Goal: Task Accomplishment & Management: Manage account settings

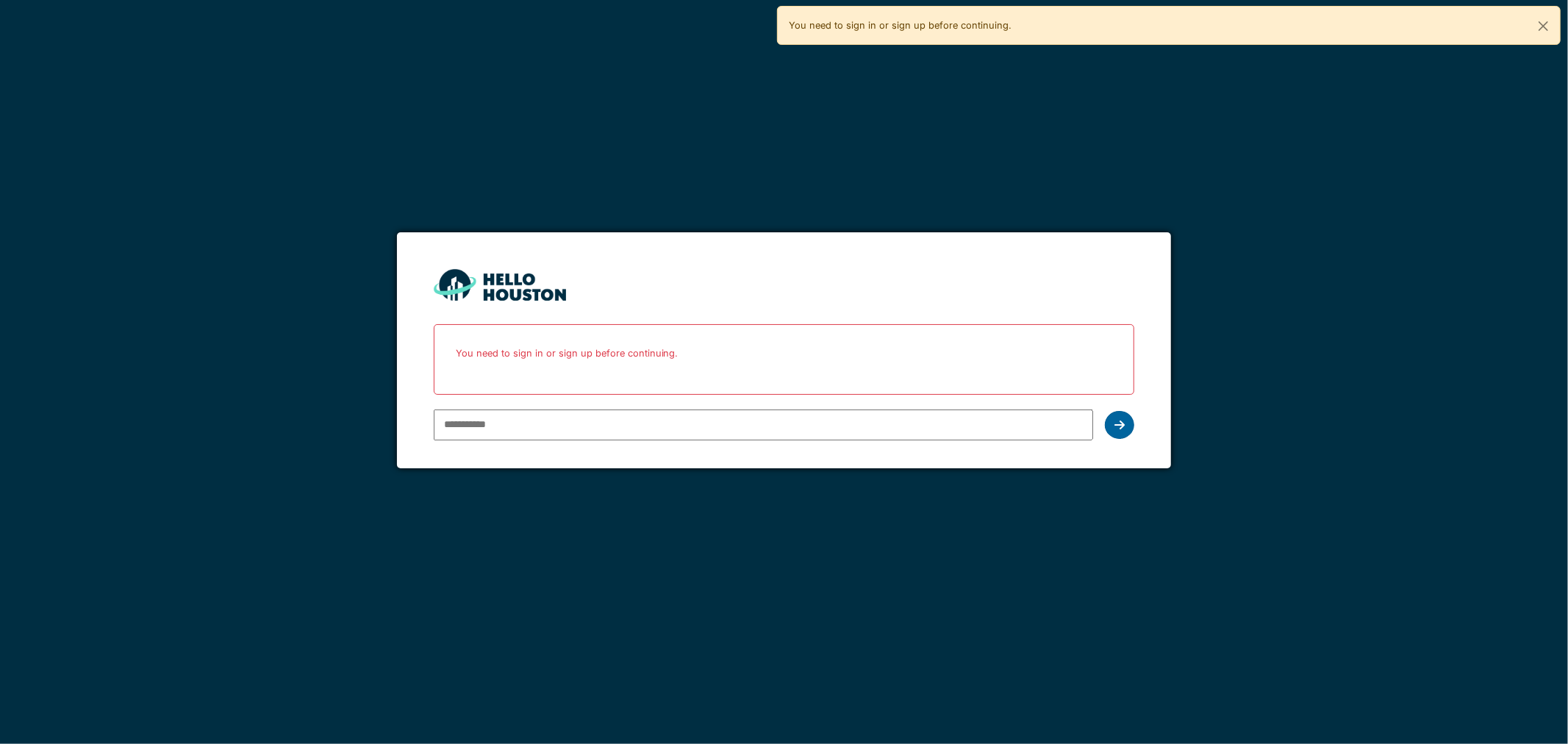
type input "**********"
click at [1119, 428] on icon at bounding box center [1119, 425] width 11 height 11
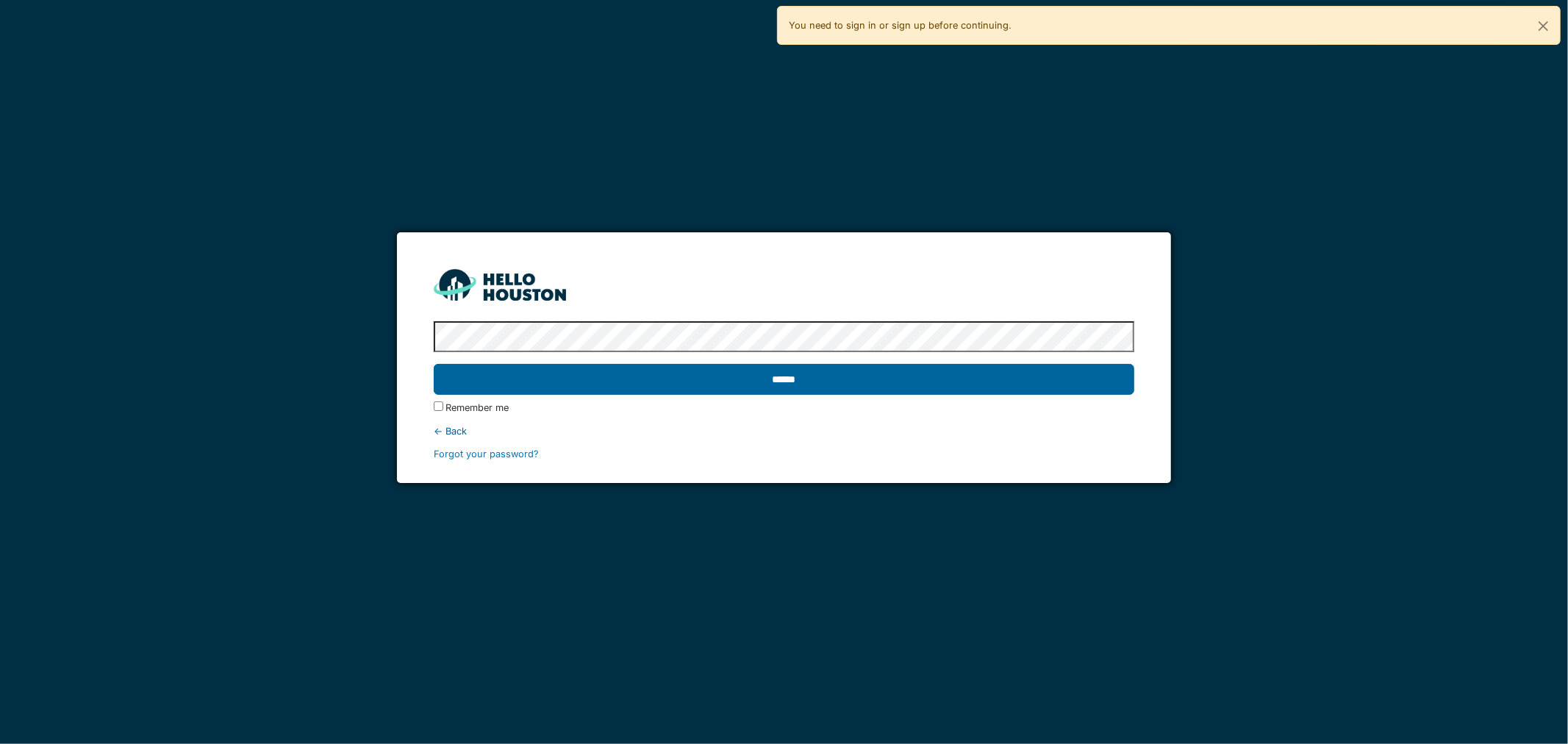
click at [629, 393] on input "******" at bounding box center [784, 379] width 701 height 31
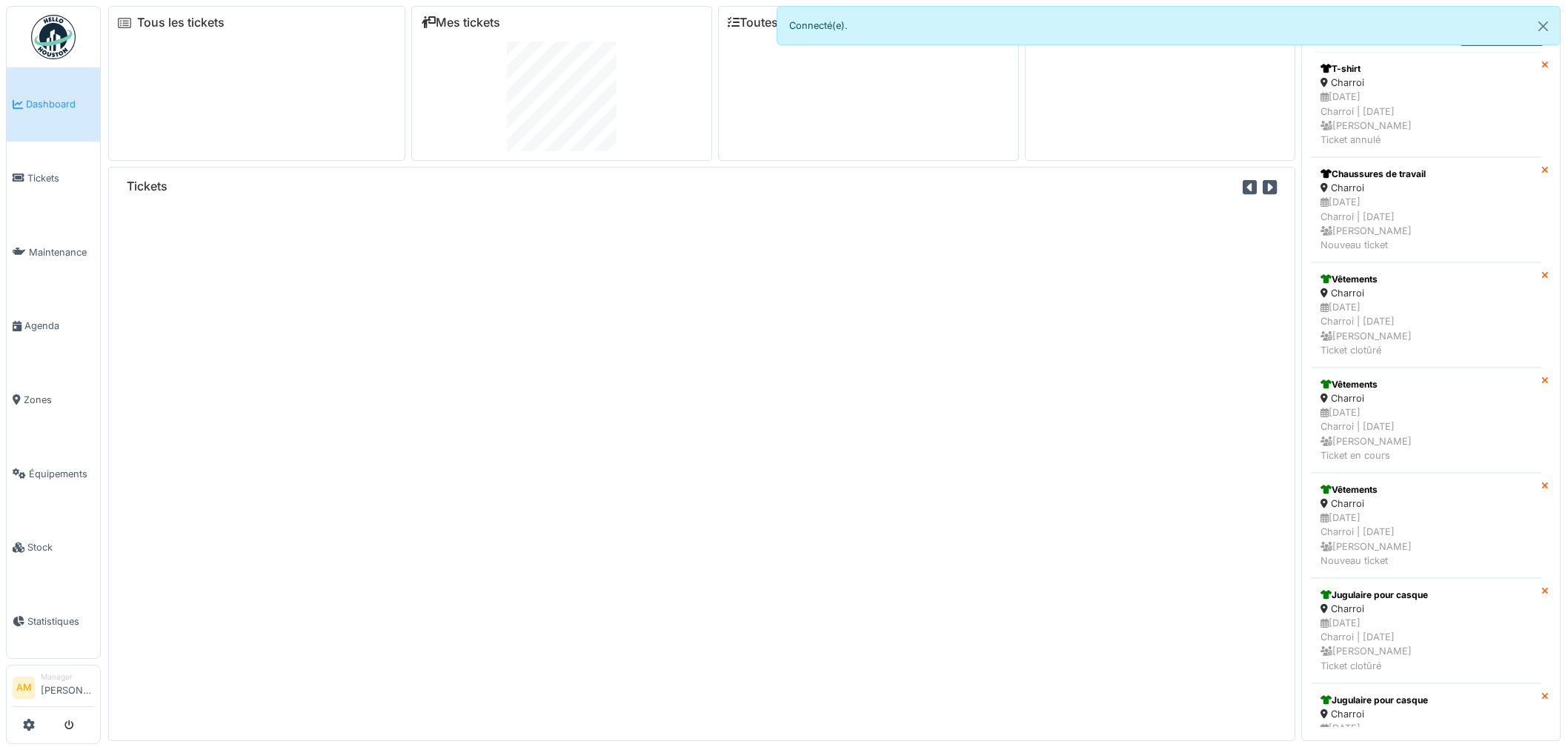
click at [52, 467] on span "Équipements" at bounding box center [61, 473] width 65 height 14
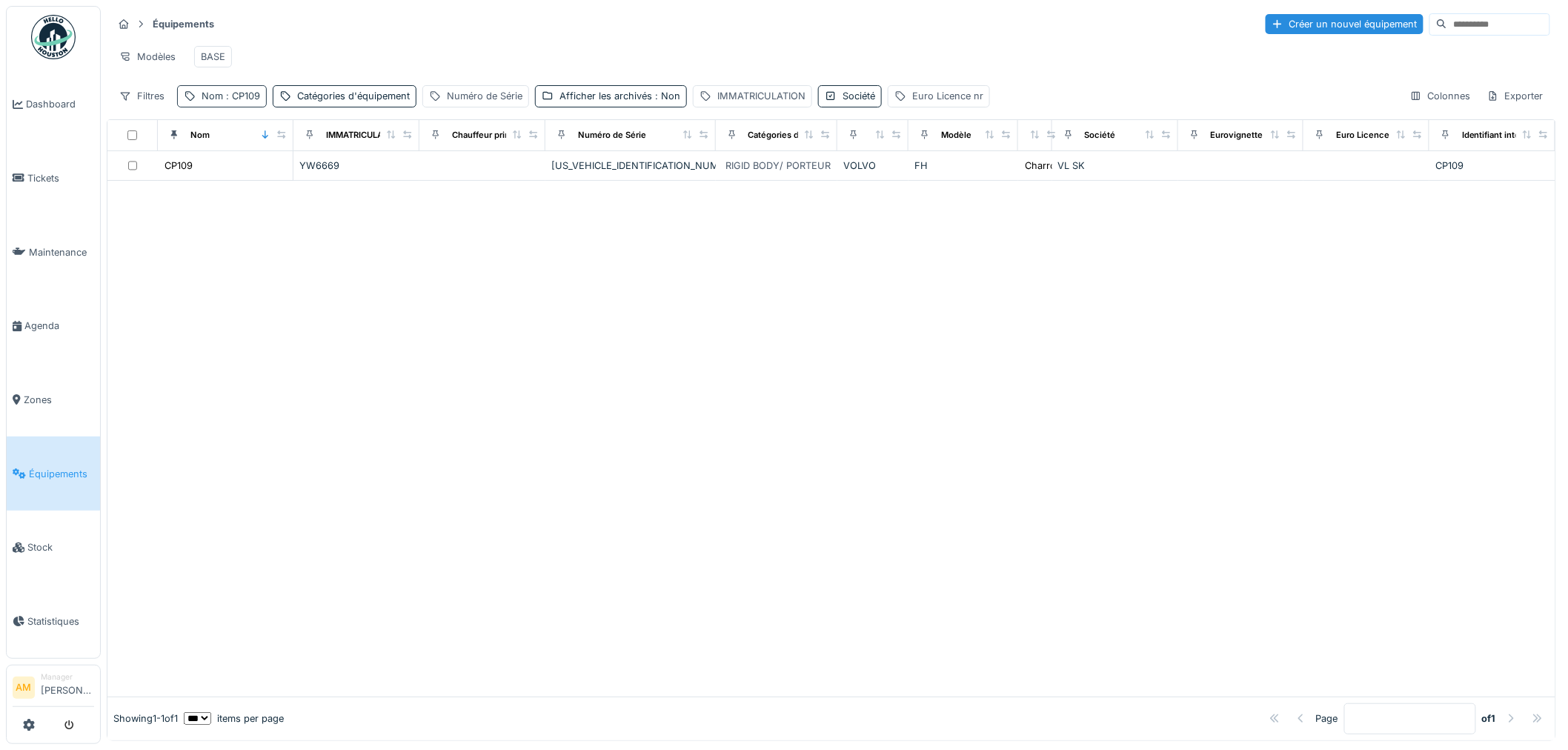
click at [249, 101] on span ": CP109" at bounding box center [241, 95] width 37 height 11
click at [225, 186] on input "*****" at bounding box center [257, 180] width 147 height 31
drag, startPoint x: 222, startPoint y: 179, endPoint x: 213, endPoint y: 180, distance: 9.1
click at [213, 180] on input "*****" at bounding box center [257, 180] width 147 height 31
type input "*****"
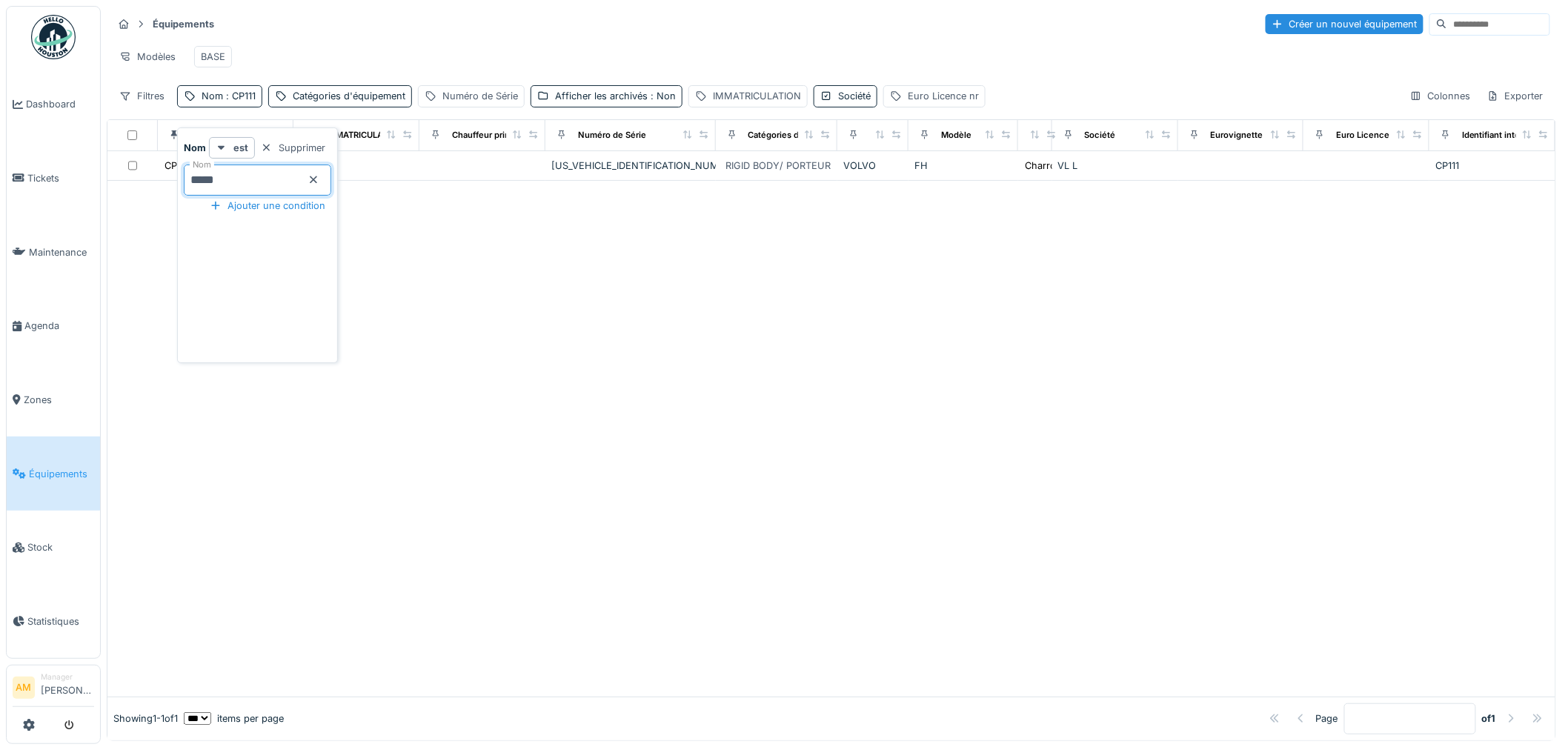
drag, startPoint x: 744, startPoint y: 301, endPoint x: 758, endPoint y: 293, distance: 16.1
click at [754, 300] on div at bounding box center [831, 439] width 1448 height 515
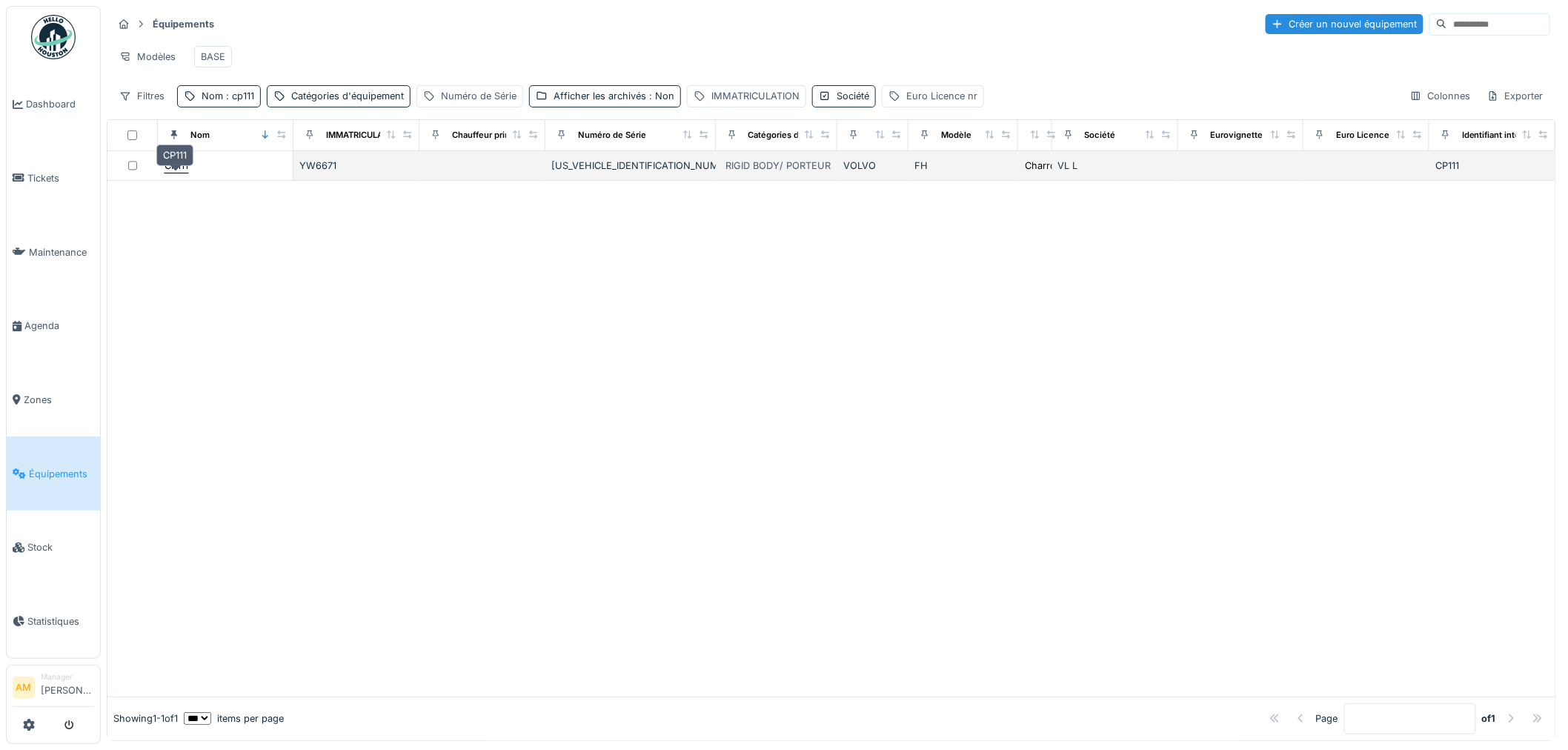
click at [186, 173] on div "CP111" at bounding box center [176, 165] width 24 height 14
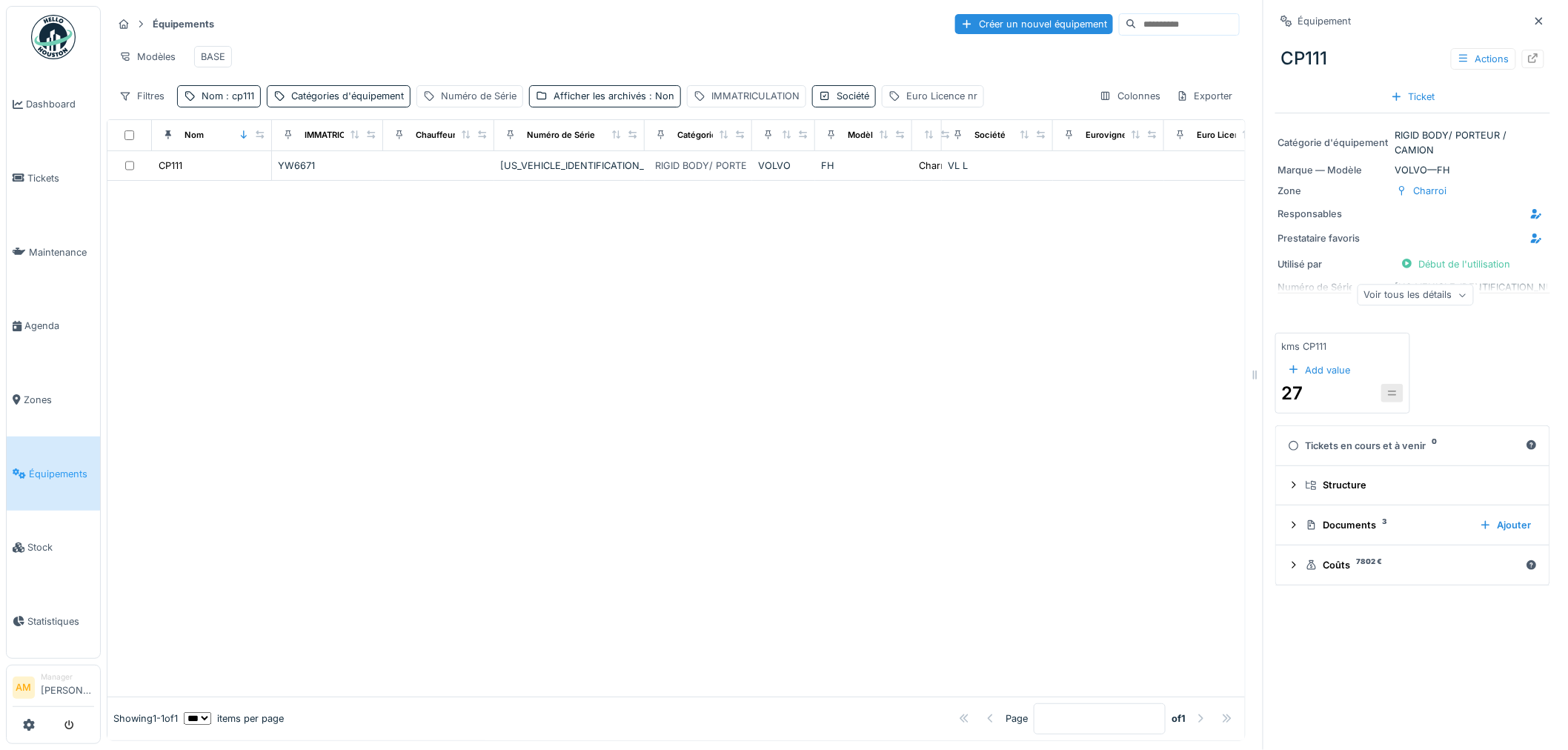
scroll to position [12, 0]
click at [1288, 520] on icon at bounding box center [1294, 525] width 12 height 10
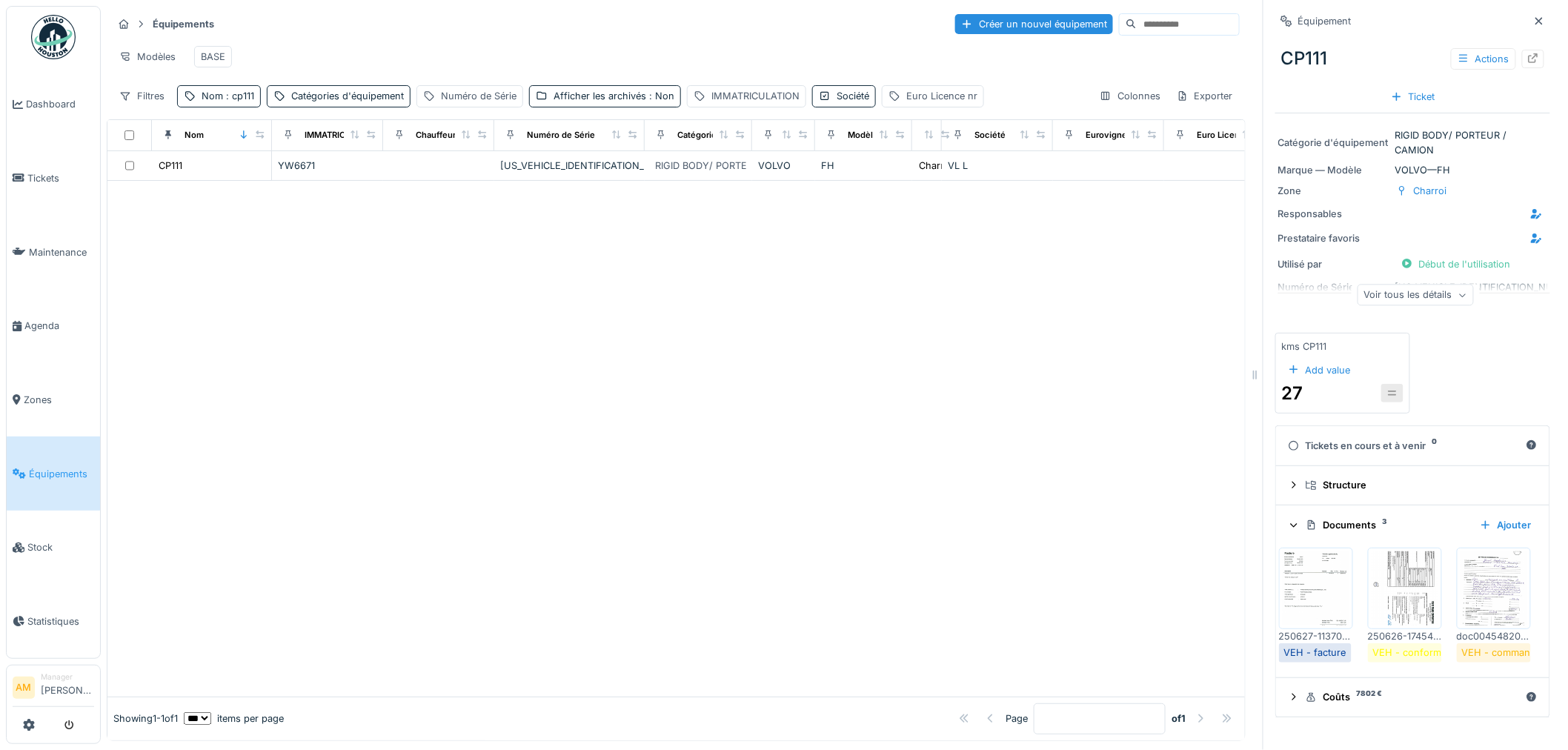
click at [1384, 595] on img at bounding box center [1405, 588] width 67 height 74
click at [1388, 593] on div at bounding box center [784, 375] width 1568 height 750
click at [1396, 613] on img at bounding box center [1405, 588] width 67 height 74
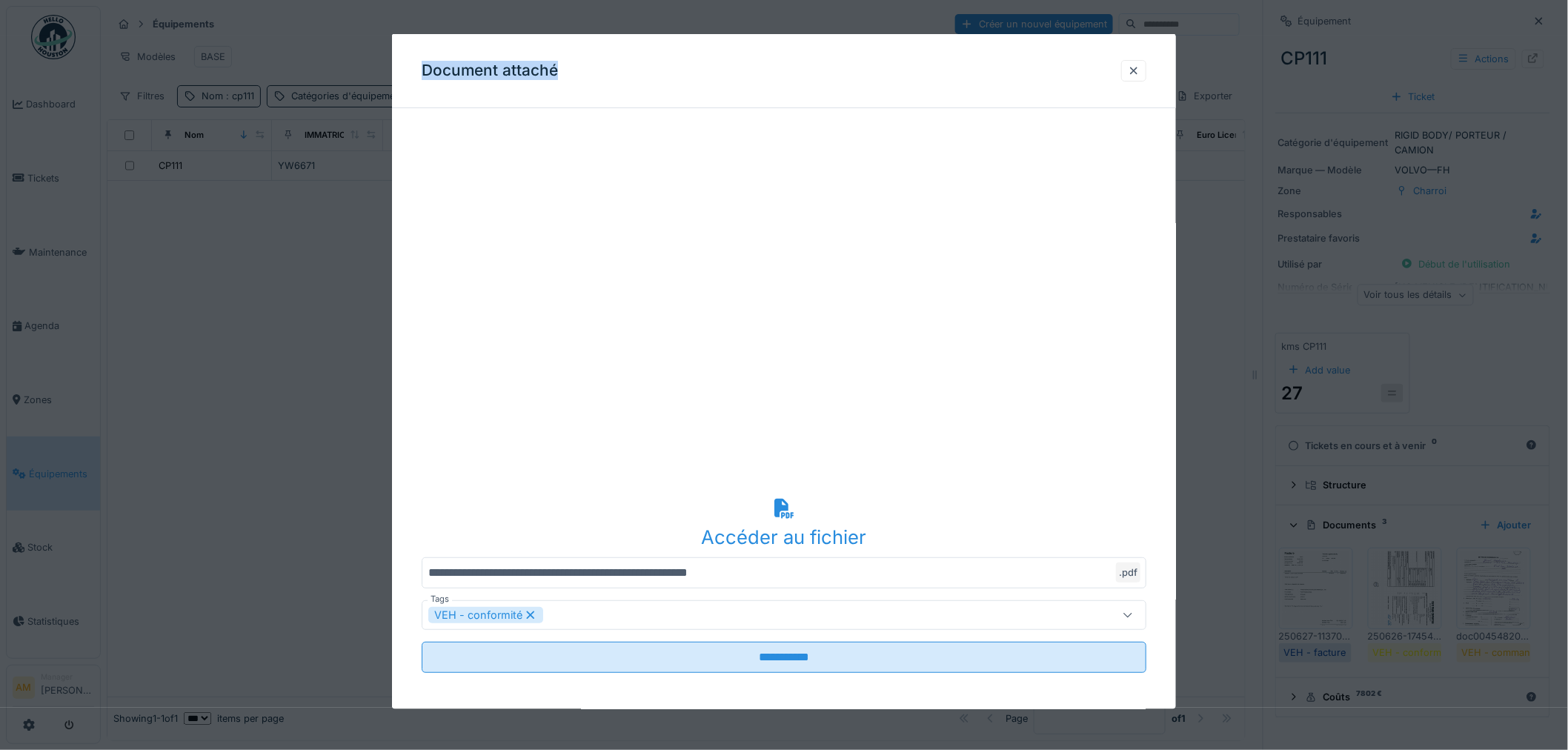
scroll to position [5, 0]
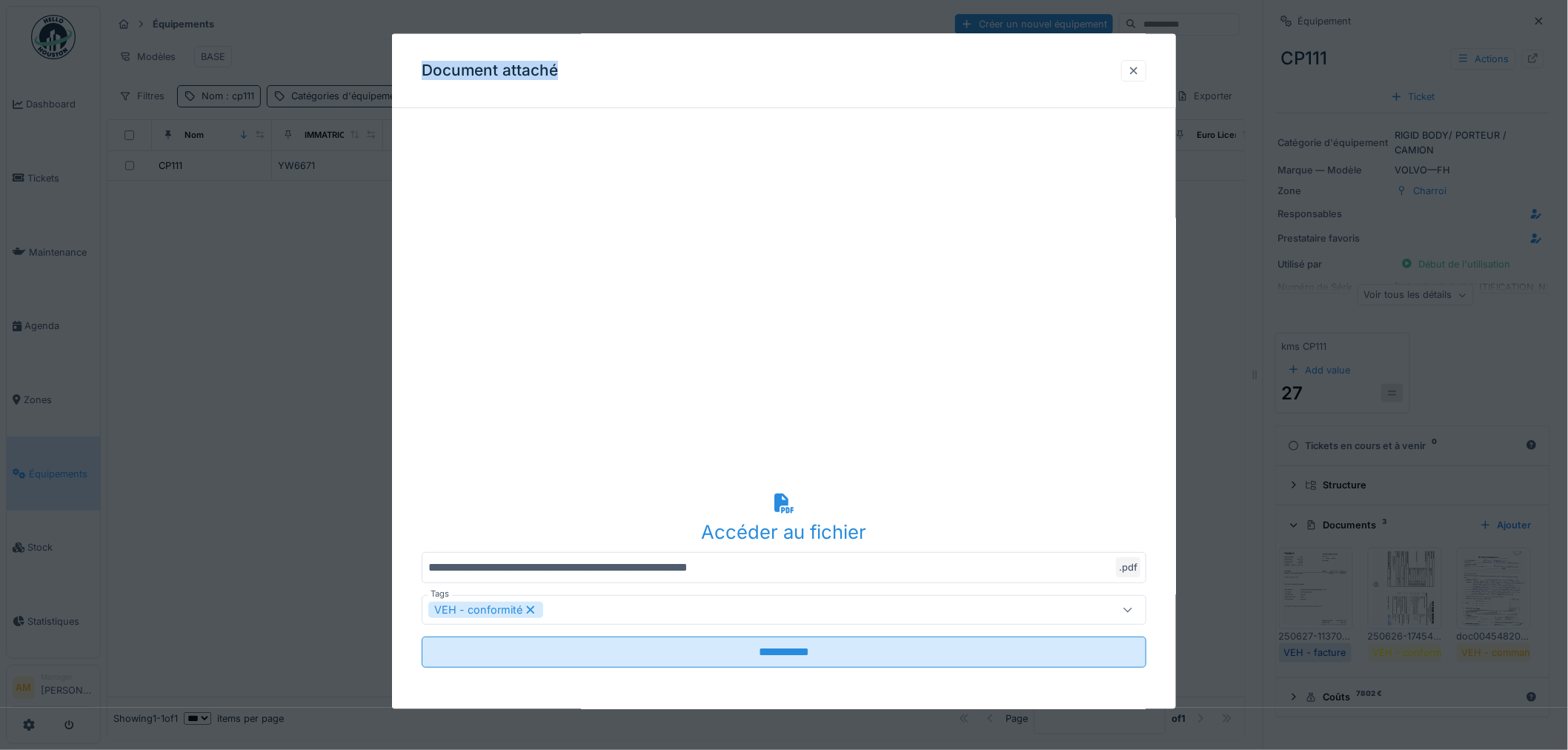
click at [1140, 64] on div at bounding box center [1134, 69] width 12 height 14
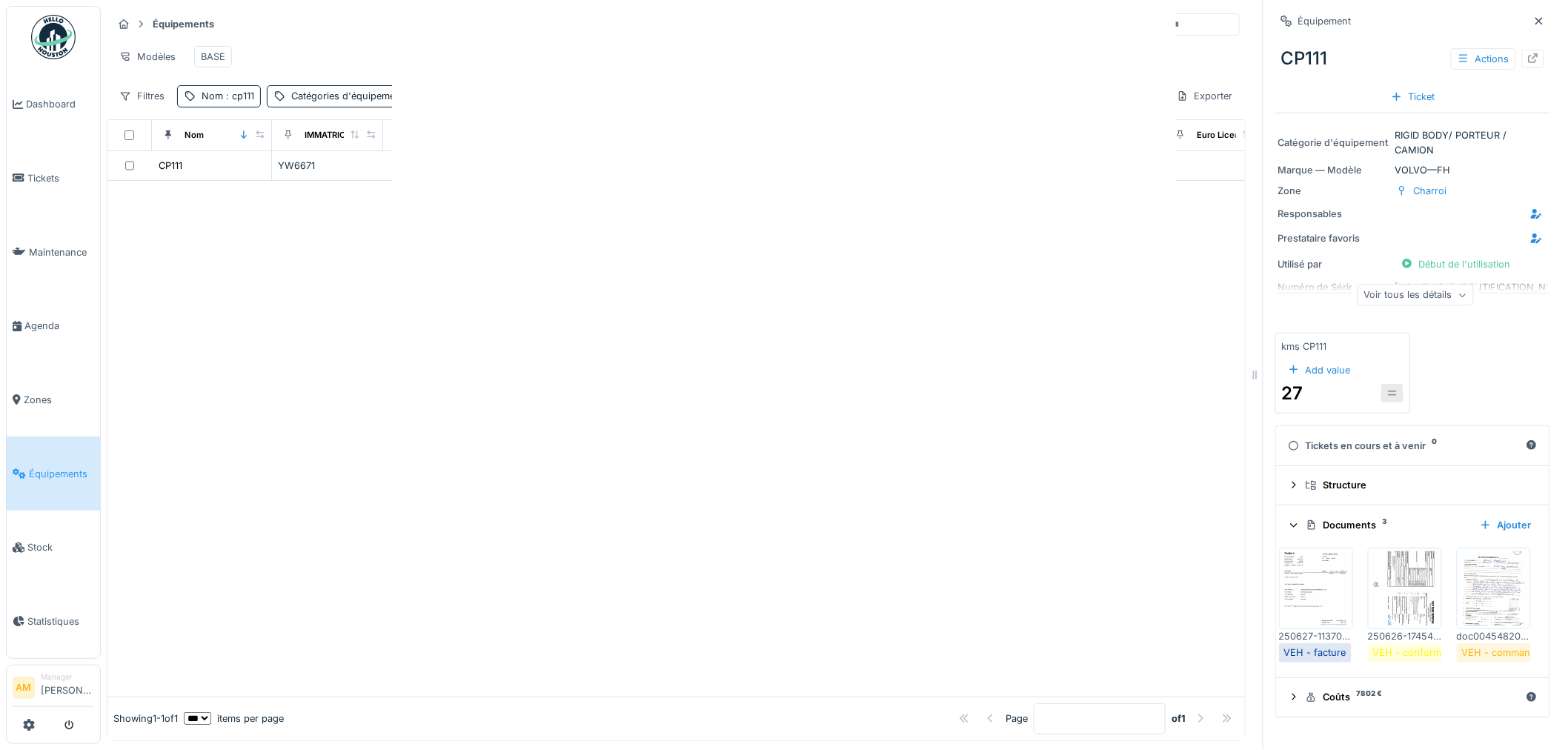
scroll to position [0, 0]
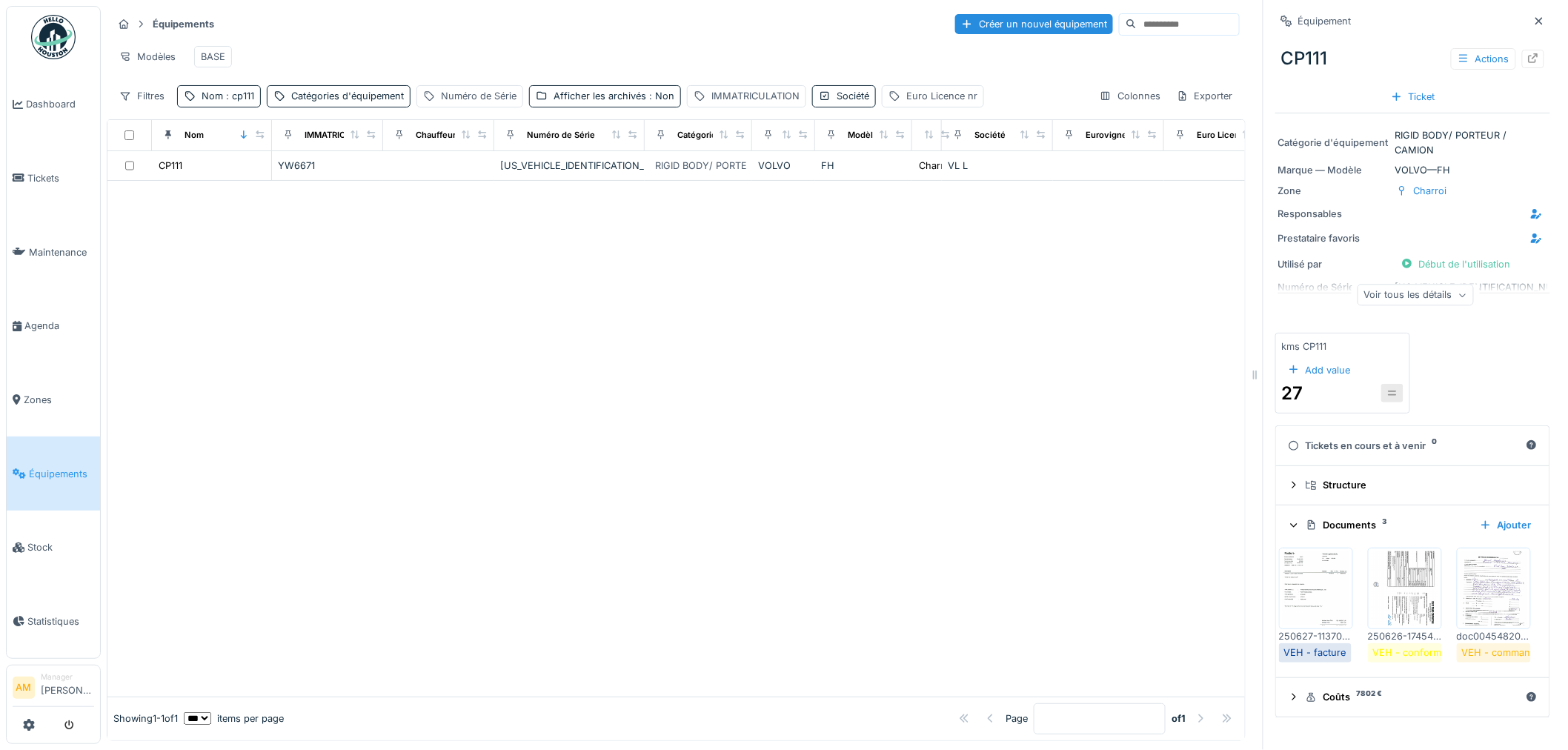
click at [1413, 290] on div "Voir tous les détails" at bounding box center [1416, 296] width 116 height 21
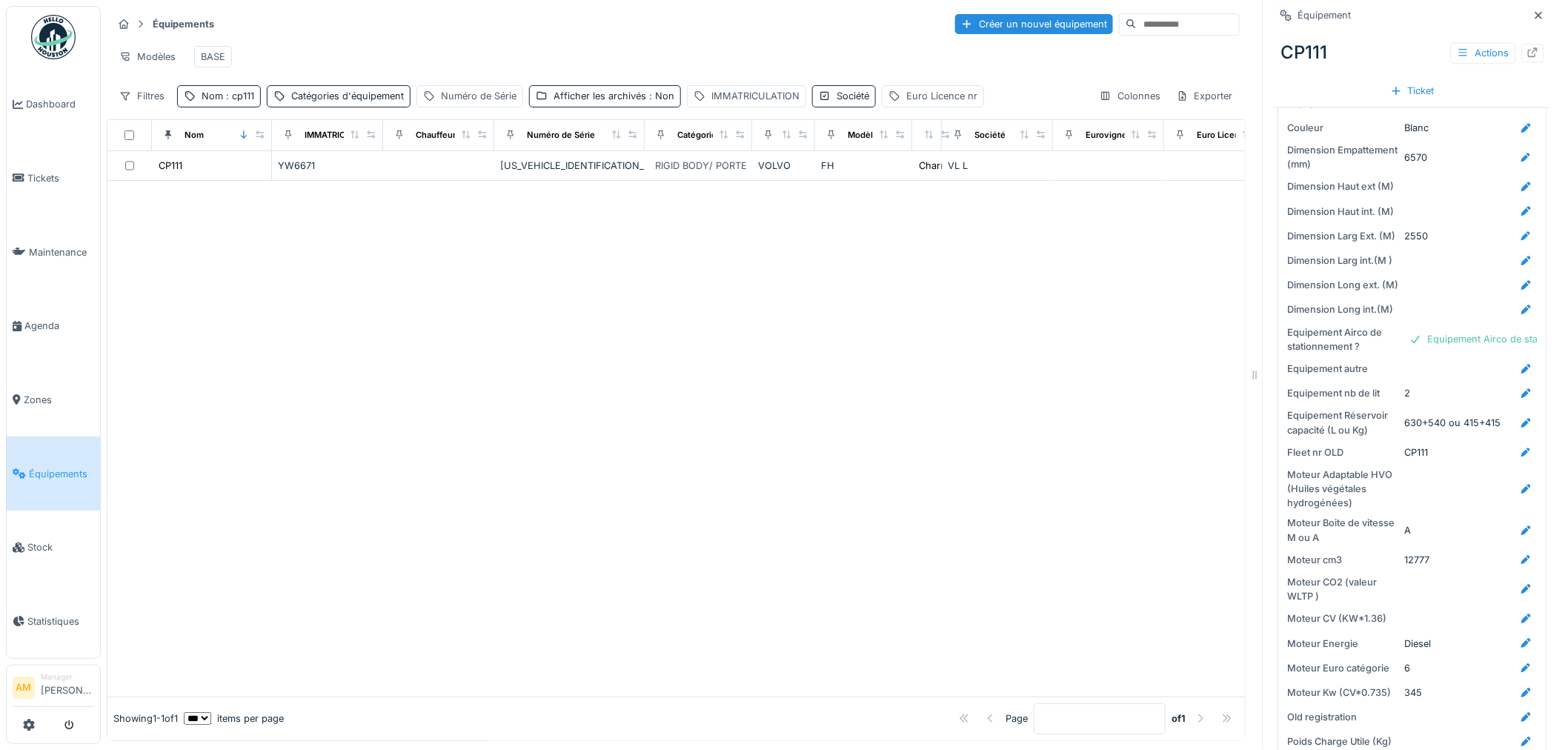
scroll to position [1728, 0]
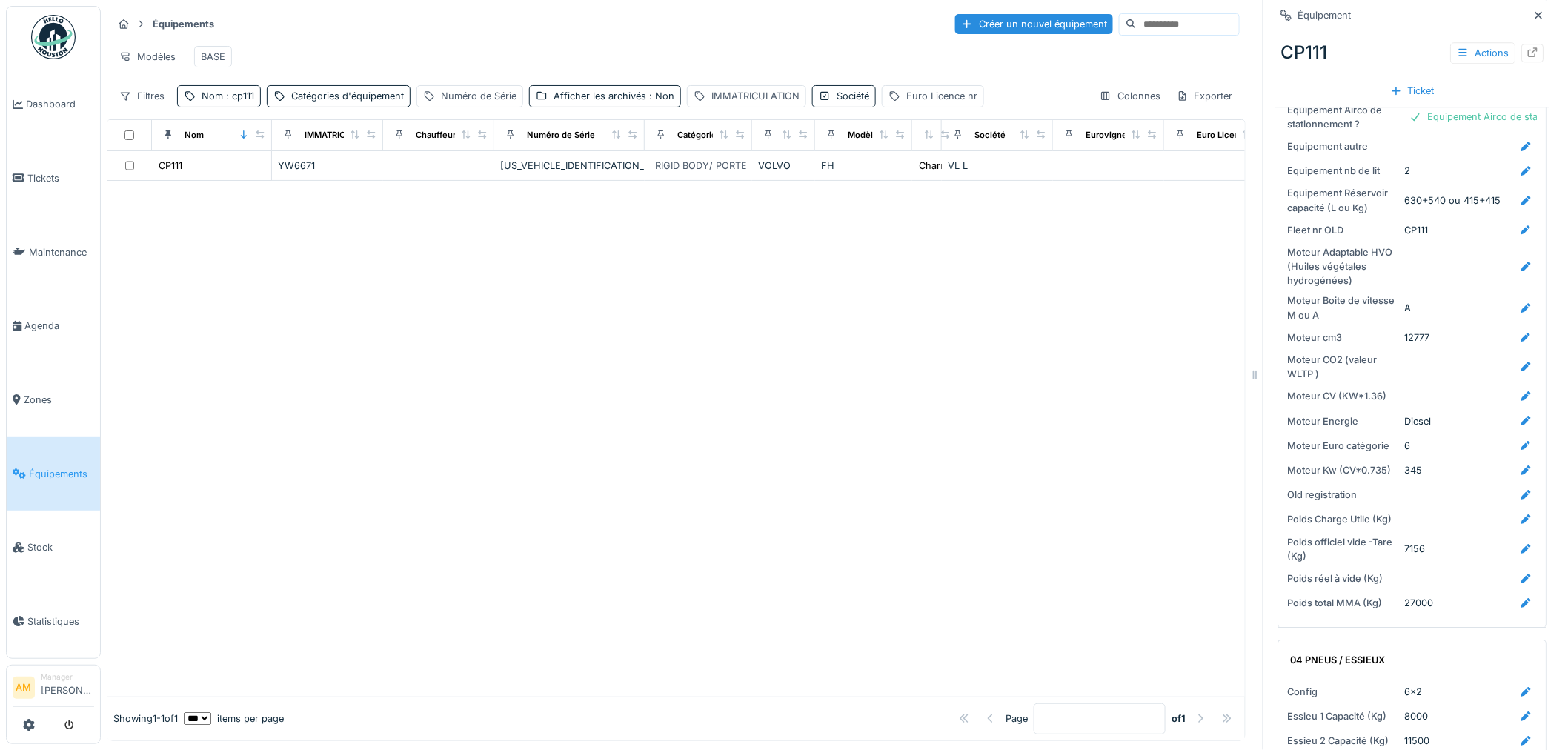
click at [904, 456] on div at bounding box center [675, 439] width 1137 height 515
click at [1528, 48] on icon at bounding box center [1533, 53] width 12 height 10
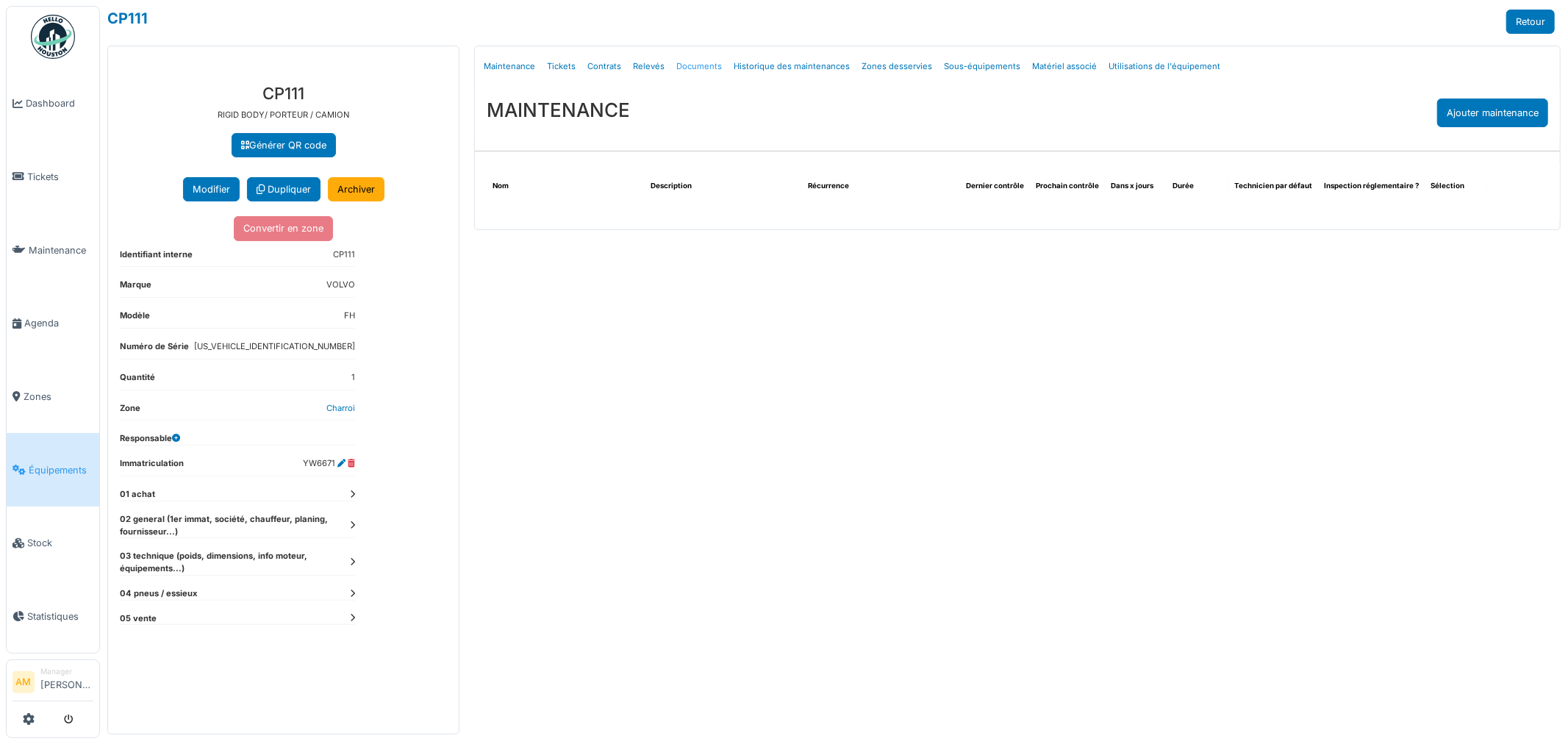
click at [704, 65] on link "Documents" at bounding box center [699, 66] width 57 height 34
select select "***"
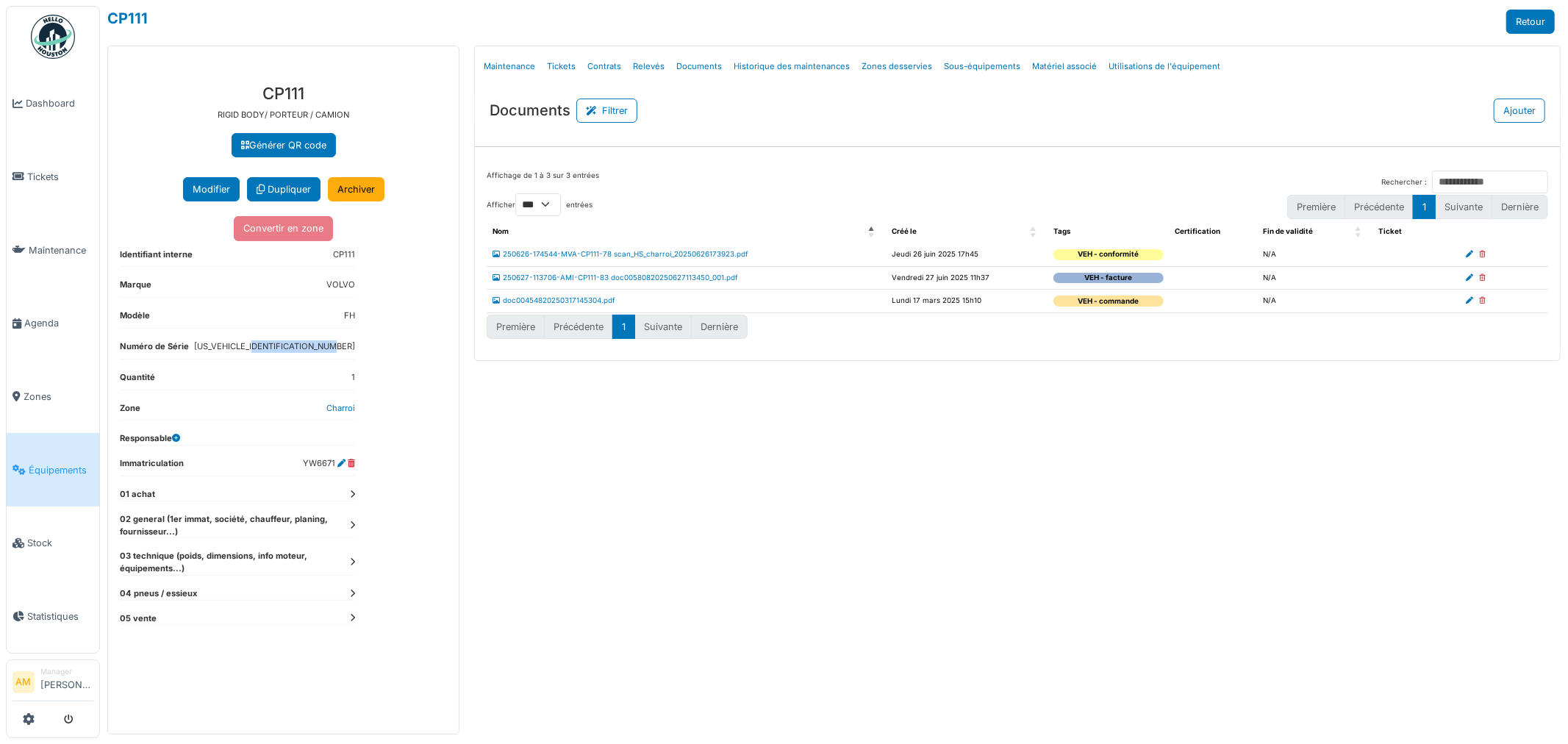
drag, startPoint x: 365, startPoint y: 343, endPoint x: 261, endPoint y: 355, distance: 104.7
click at [261, 355] on div "**********" at bounding box center [283, 403] width 351 height 662
click at [351, 494] on icon at bounding box center [352, 494] width 5 height 8
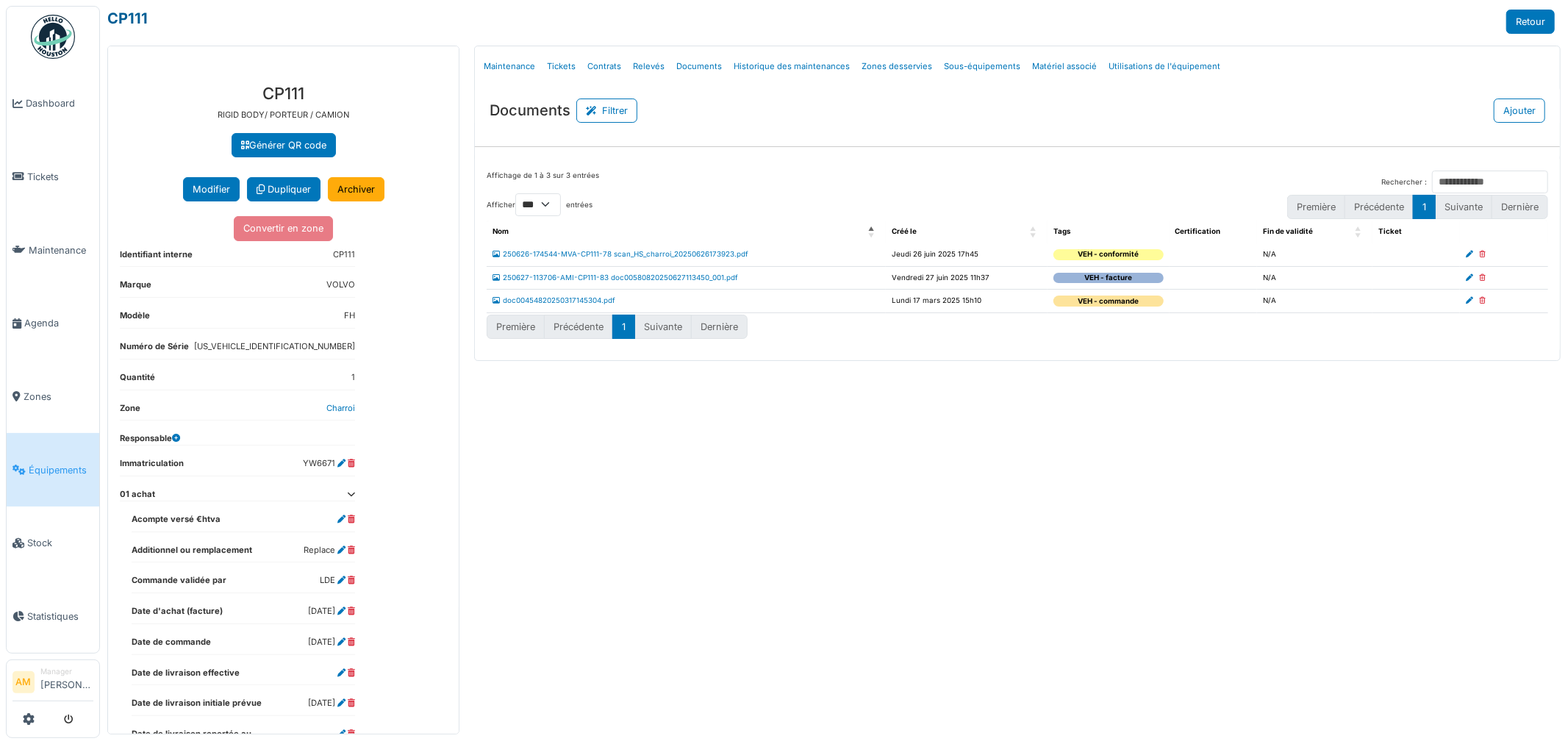
drag, startPoint x: 648, startPoint y: 550, endPoint x: 118, endPoint y: 15, distance: 753.1
click at [643, 546] on div "Menu Détails Maintenance Tickets Contrats Relevés Documents Historique des main…" at bounding box center [1017, 390] width 1101 height 688
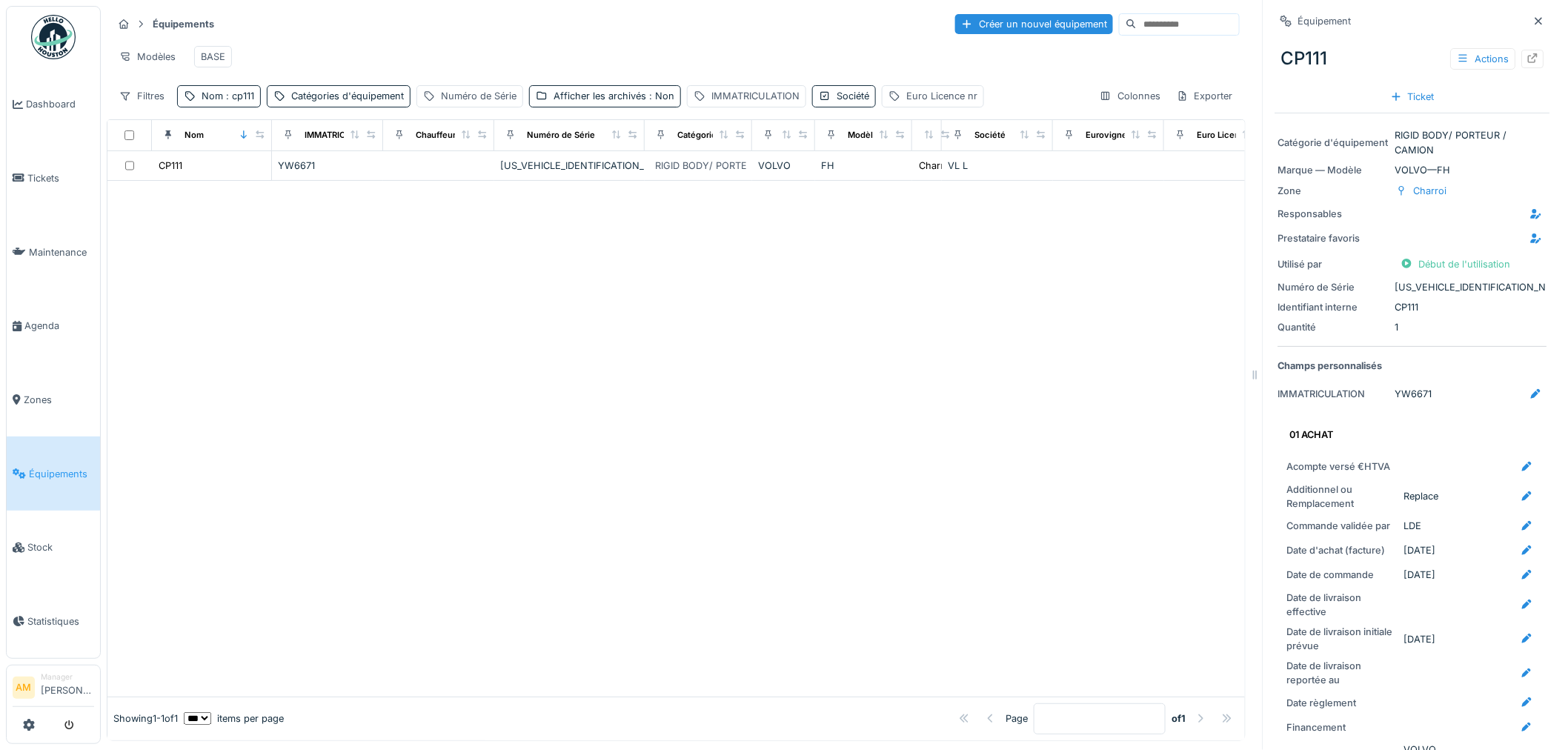
scroll to position [1728, 0]
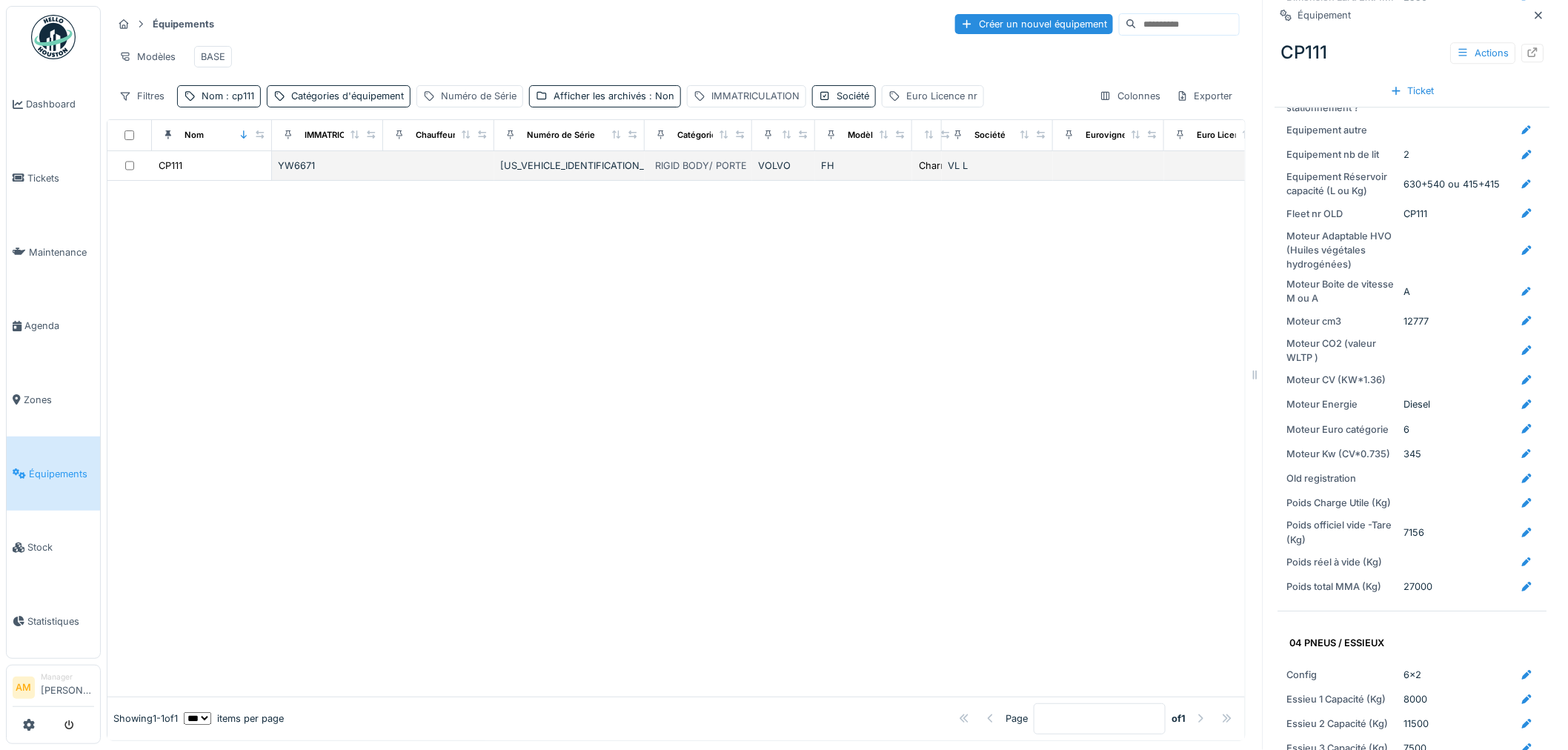
drag, startPoint x: 1026, startPoint y: 339, endPoint x: 1056, endPoint y: 158, distance: 183.5
click at [1026, 333] on div at bounding box center [675, 439] width 1137 height 515
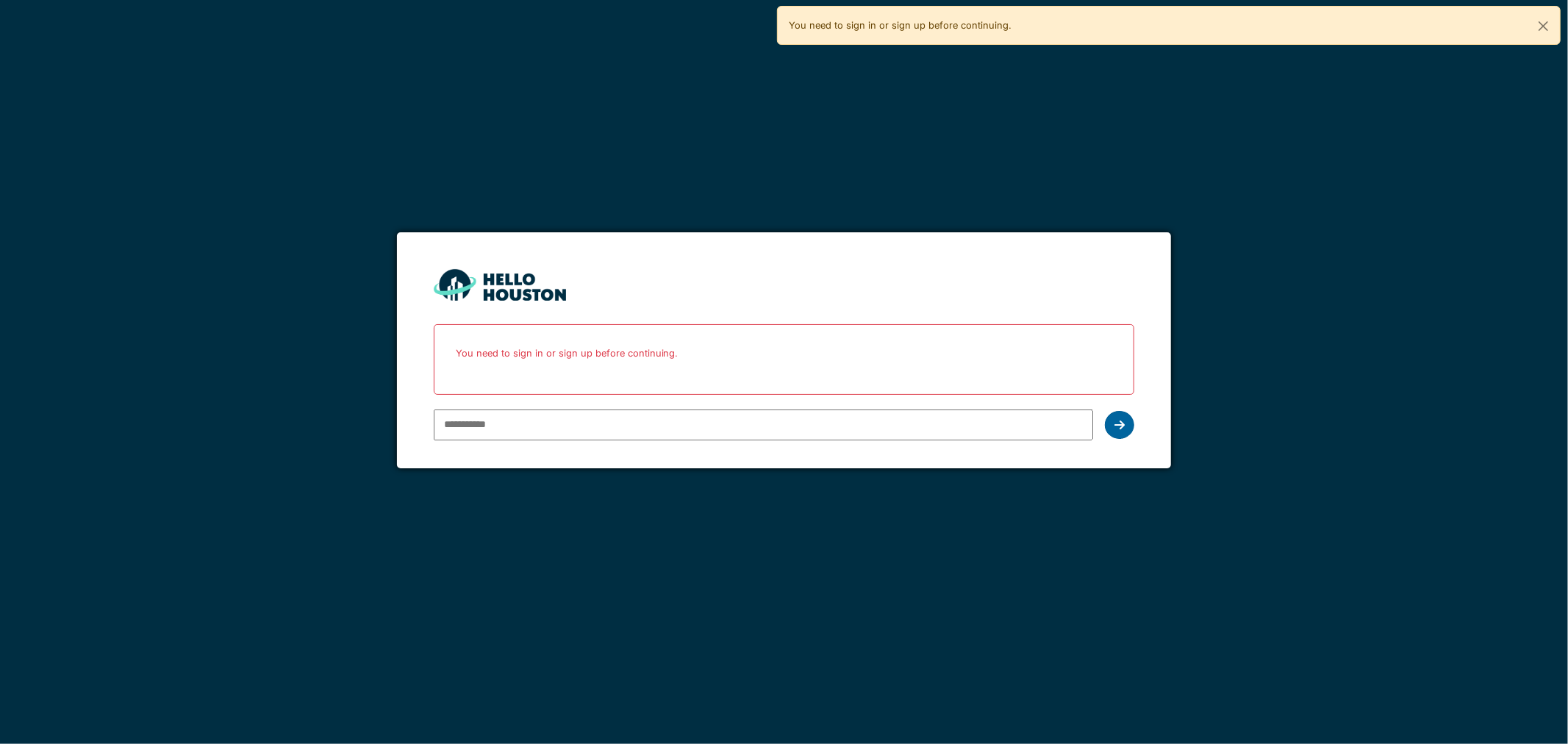
type input "**********"
click at [1121, 430] on div at bounding box center [1119, 425] width 29 height 28
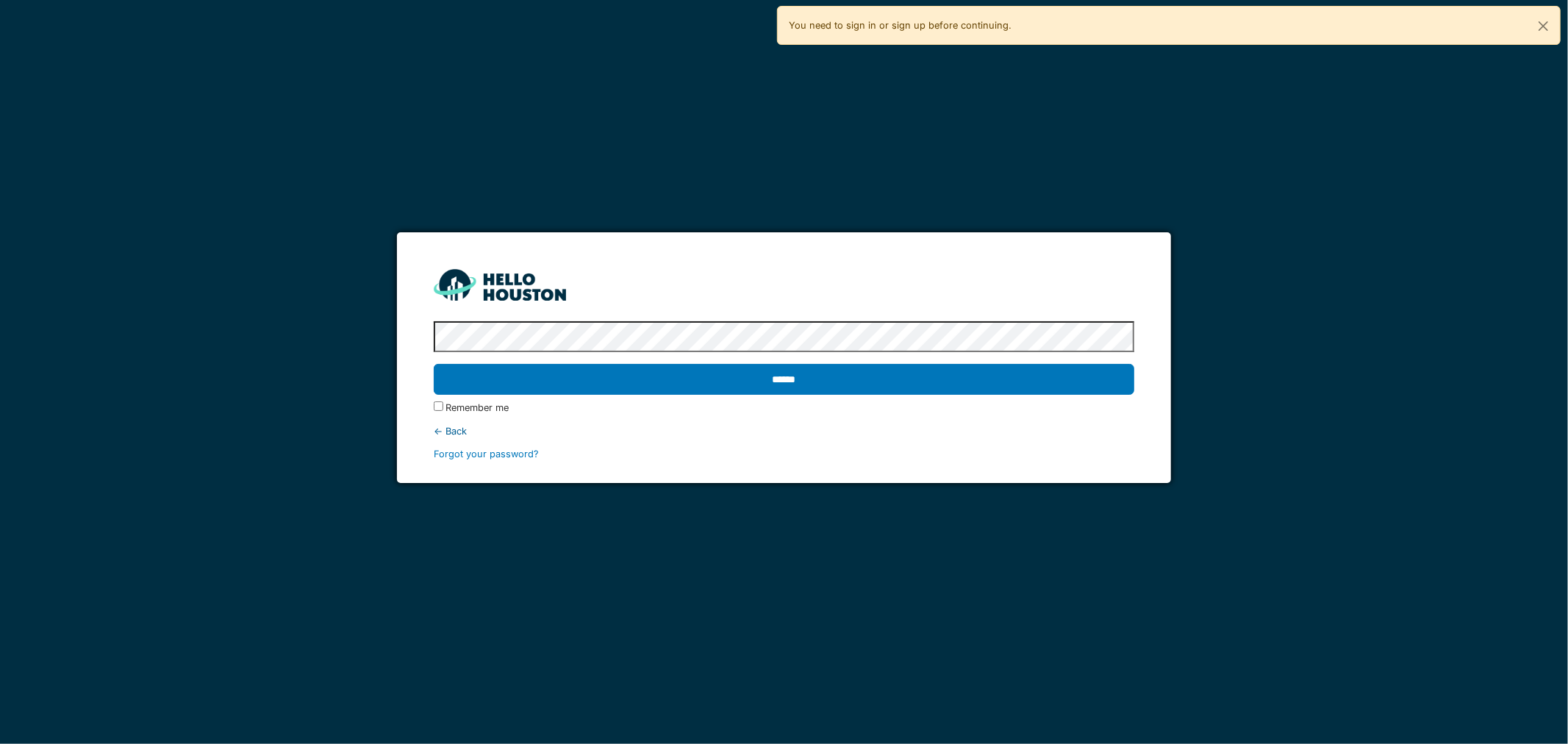
click at [593, 369] on input "******" at bounding box center [784, 379] width 701 height 31
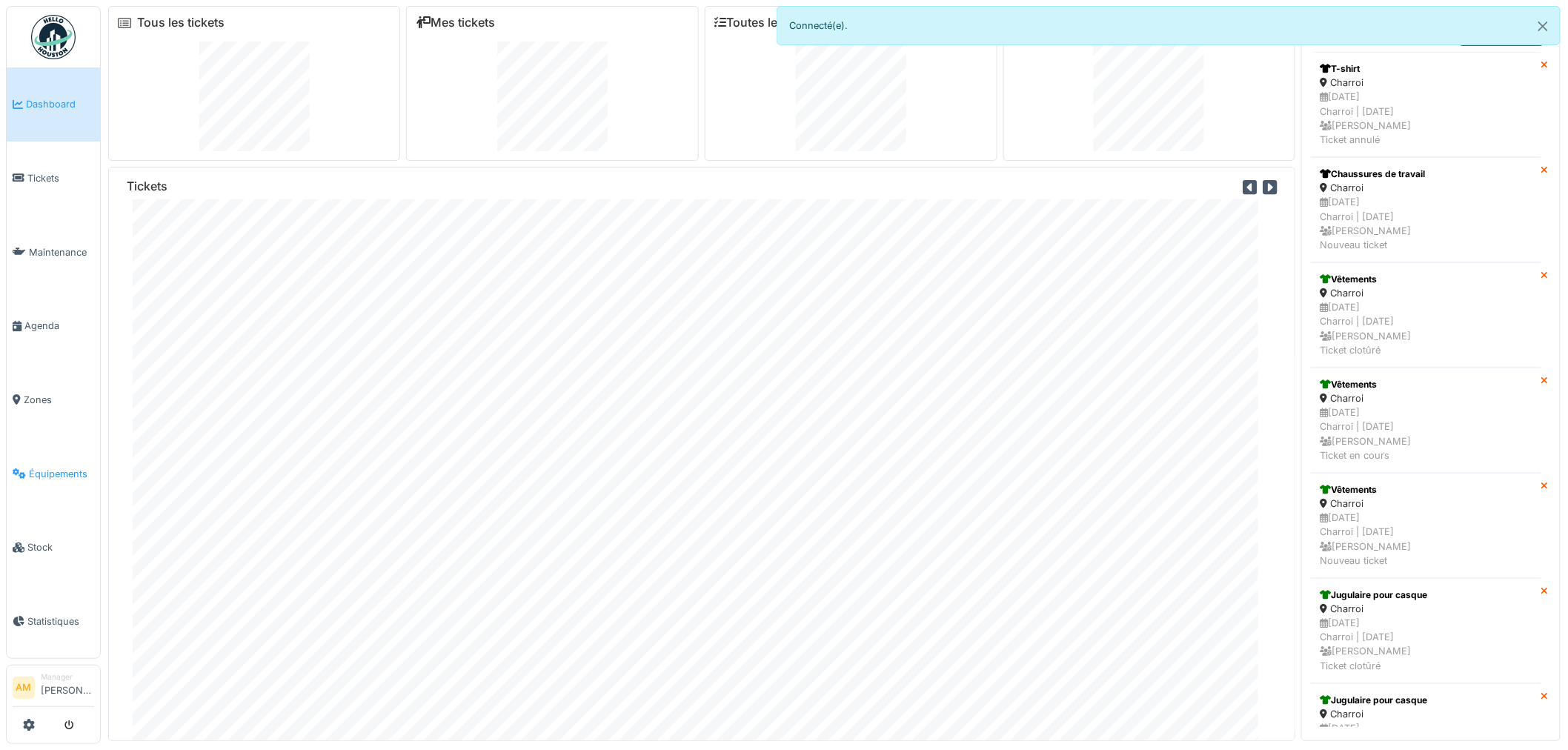
click at [55, 470] on link "Équipements" at bounding box center [53, 473] width 93 height 74
click at [52, 469] on span "Équipements" at bounding box center [61, 473] width 65 height 14
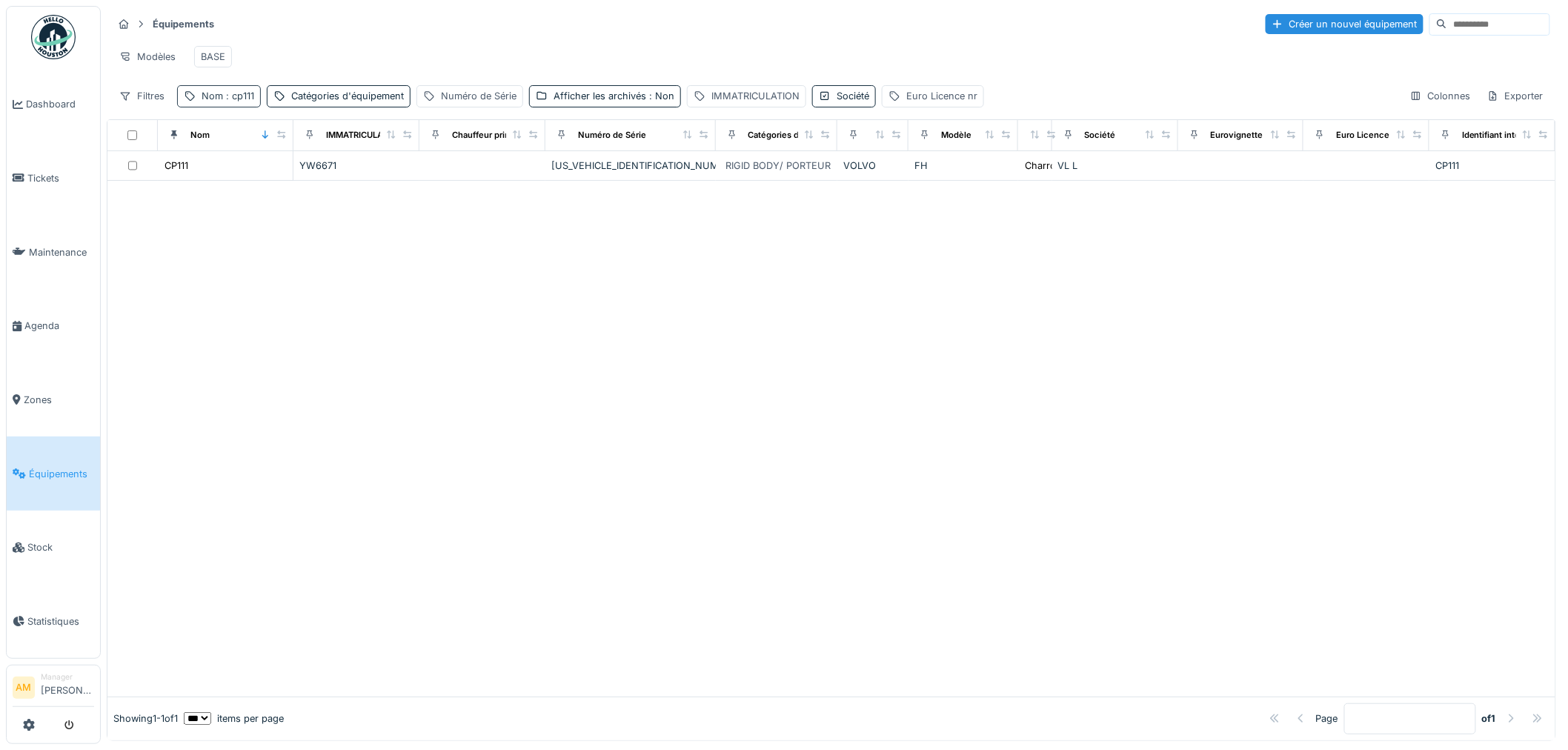
click at [231, 101] on span ": cp111" at bounding box center [239, 95] width 31 height 11
drag, startPoint x: 224, startPoint y: 178, endPoint x: 198, endPoint y: 178, distance: 26.0
click at [198, 178] on input "*****" at bounding box center [257, 180] width 147 height 31
type input "*****"
click at [505, 322] on div at bounding box center [831, 439] width 1448 height 514
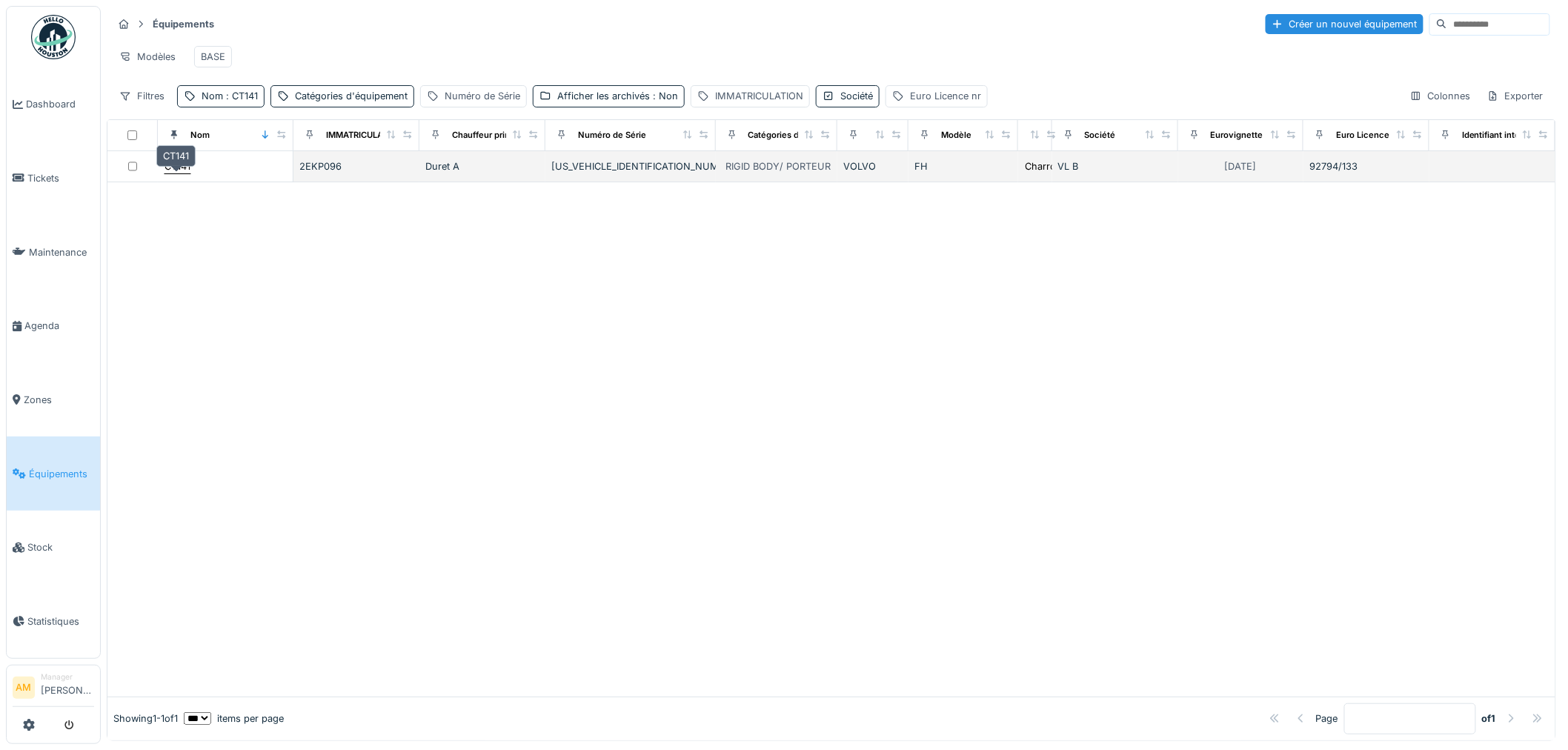
click at [175, 174] on div "CT141" at bounding box center [177, 165] width 26 height 14
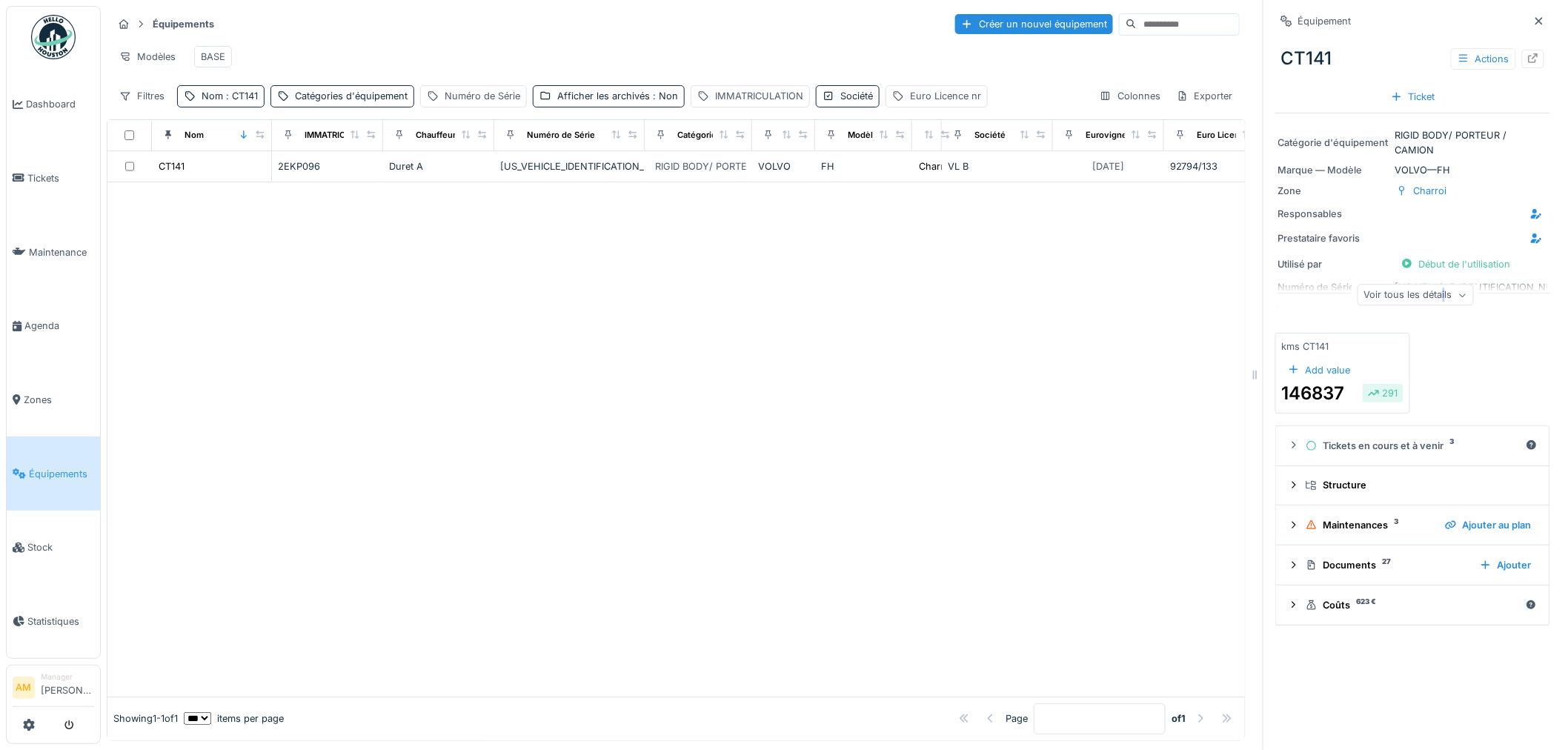
click at [1424, 298] on div "Voir tous les détails" at bounding box center [1416, 296] width 116 height 21
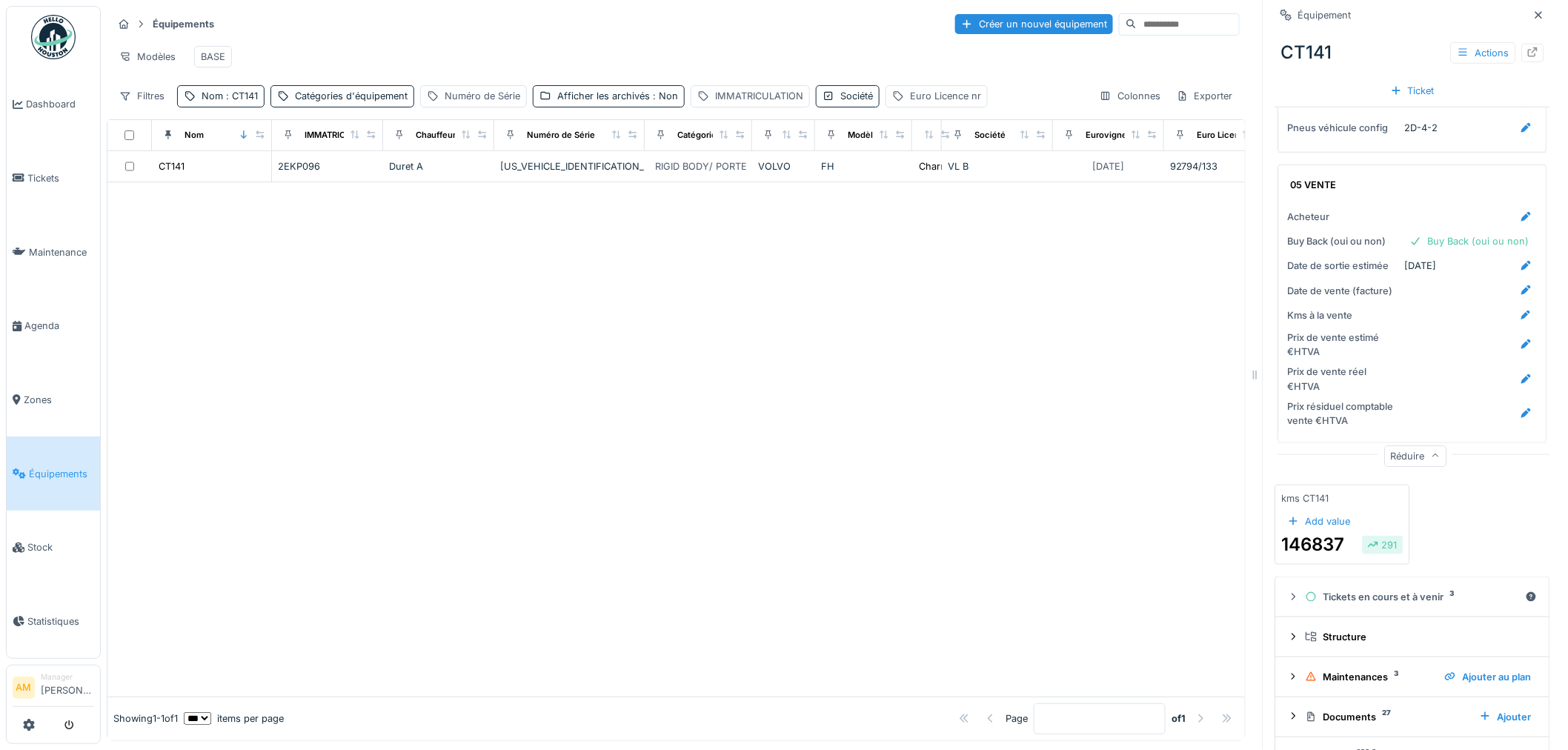
scroll to position [2847, 0]
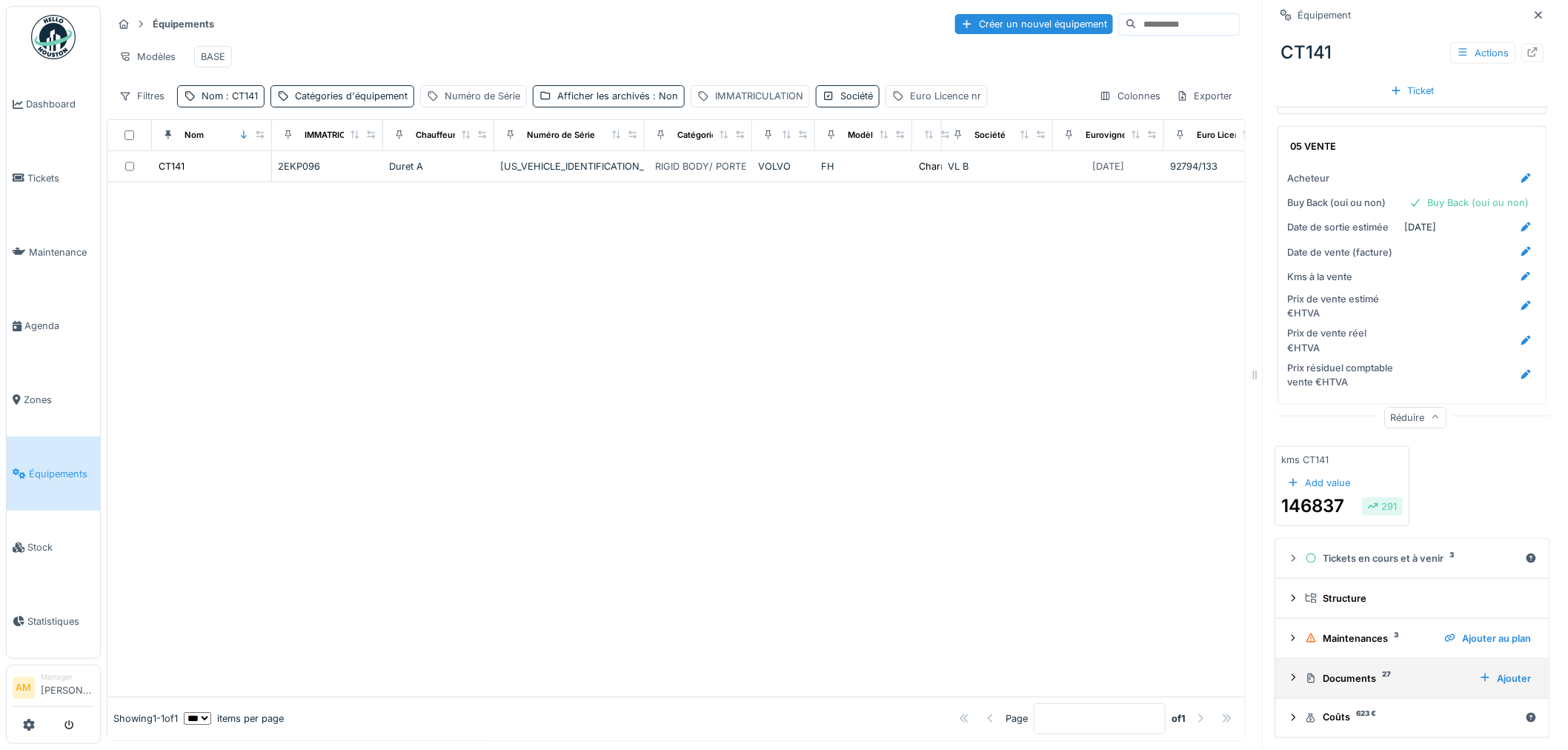
click at [1288, 678] on icon at bounding box center [1294, 678] width 12 height 10
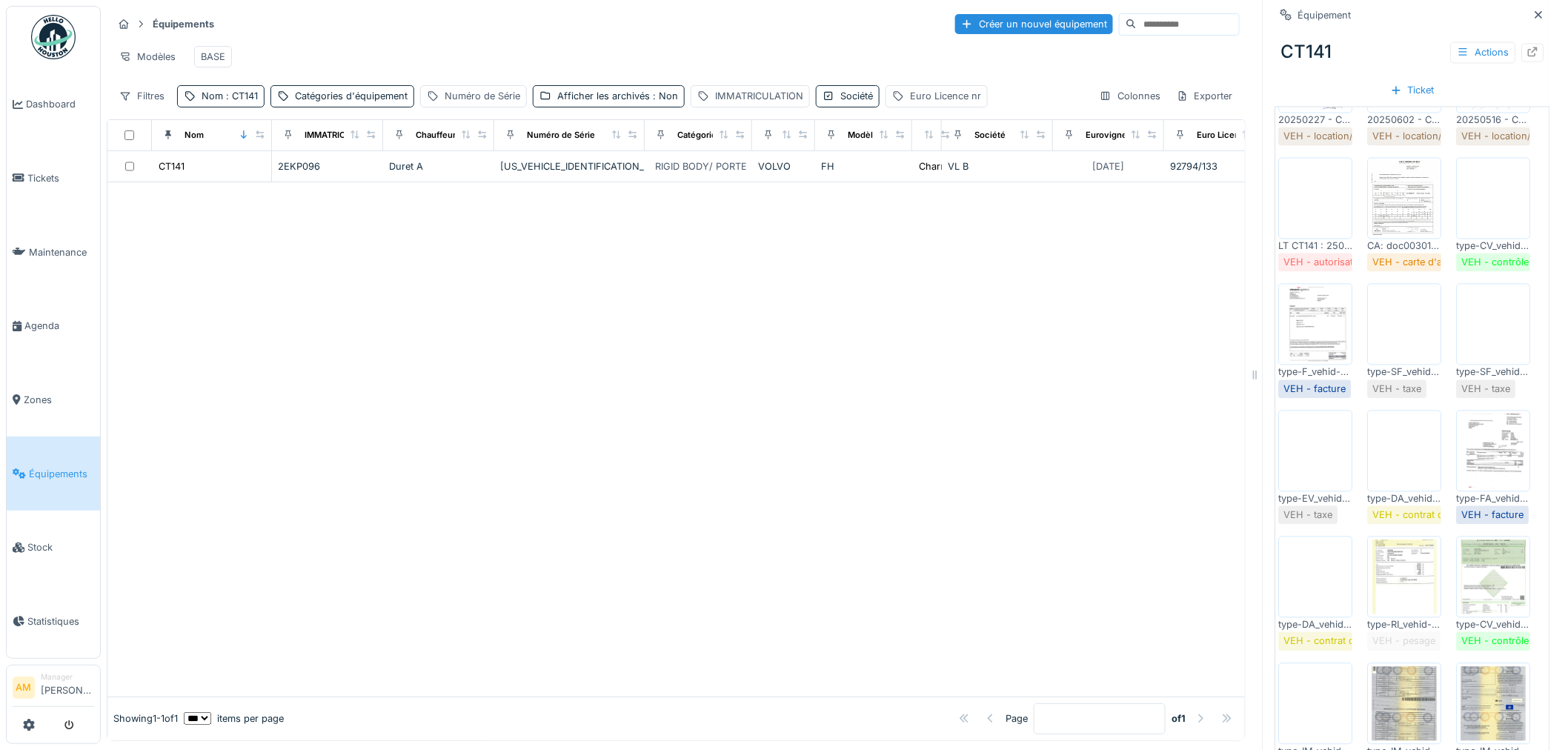
scroll to position [3423, 0]
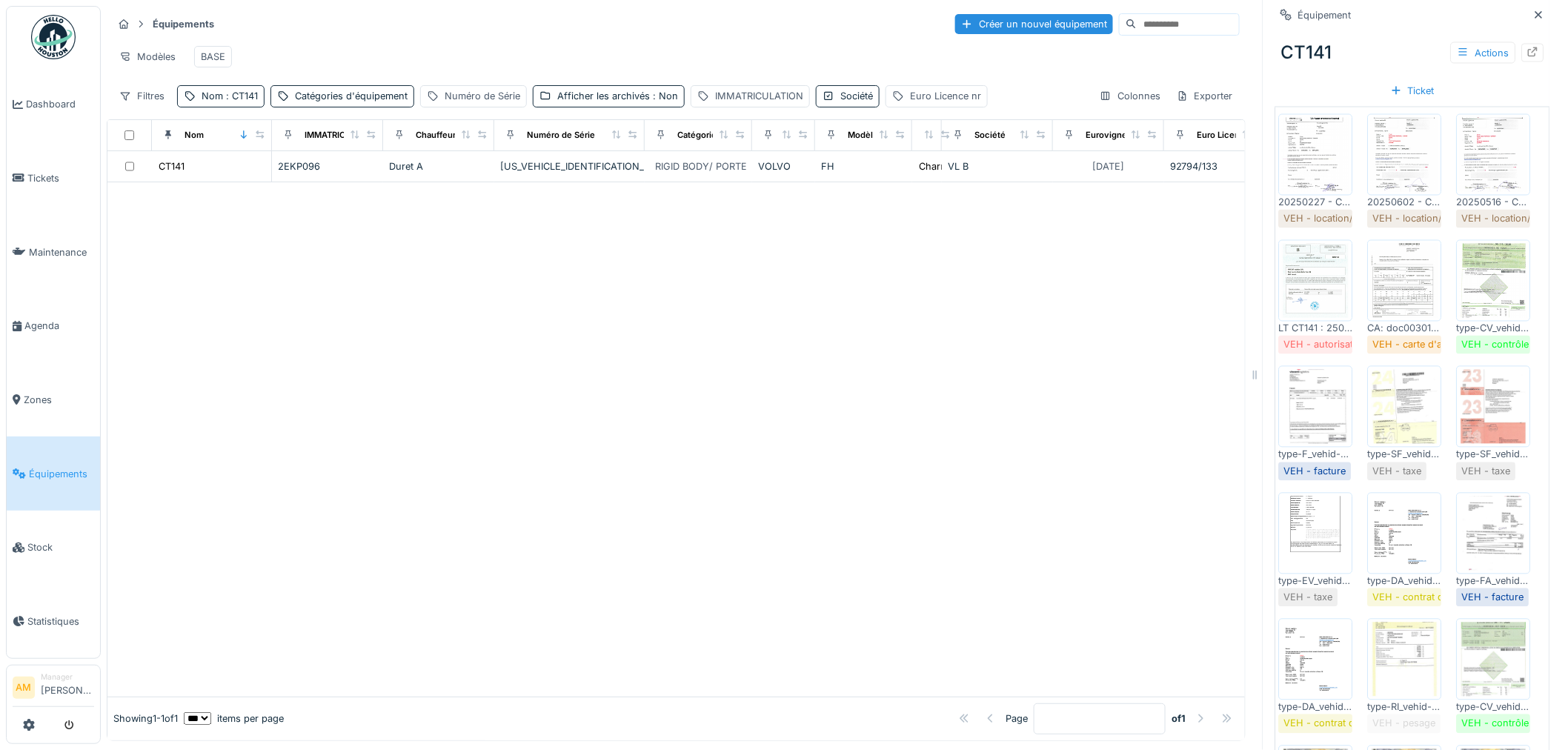
click at [795, 441] on div at bounding box center [675, 439] width 1137 height 514
click at [461, 545] on div at bounding box center [675, 439] width 1137 height 514
click at [966, 107] on div "Euro Licence nr" at bounding box center [936, 95] width 102 height 21
click at [942, 181] on label "Euro Licence nr" at bounding box center [944, 179] width 93 height 18
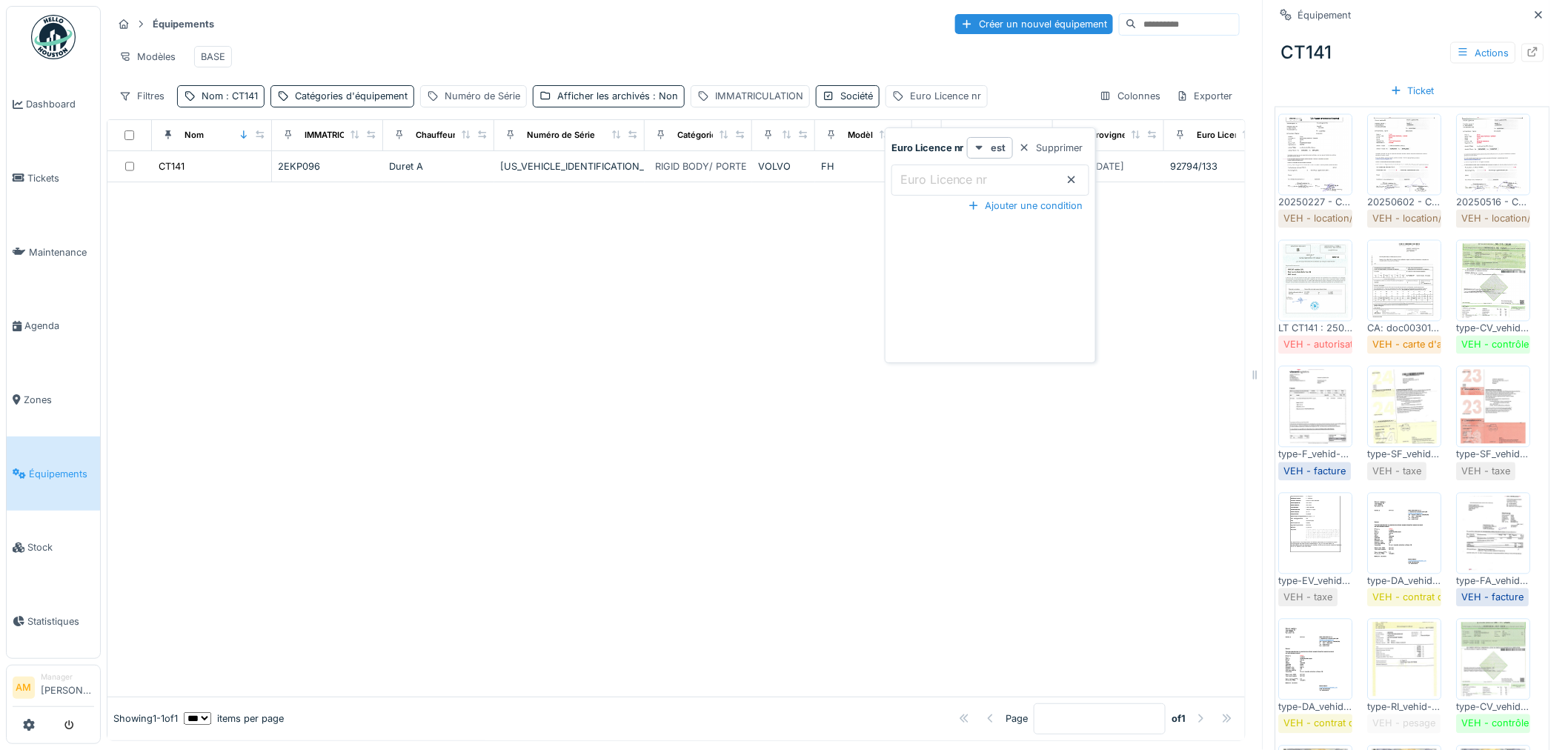
click at [942, 181] on nr_MyMTU "Euro Licence nr" at bounding box center [991, 180] width 198 height 31
type nr_MyMTU "*********"
click at [997, 282] on div "Euro Licence nr est Supprimer Euro Licence nr ********* Ajouter une condition" at bounding box center [990, 248] width 203 height 222
click at [759, 333] on div at bounding box center [675, 424] width 1137 height 545
click at [988, 103] on div "Euro Licence nr : 92794/175" at bounding box center [973, 95] width 128 height 14
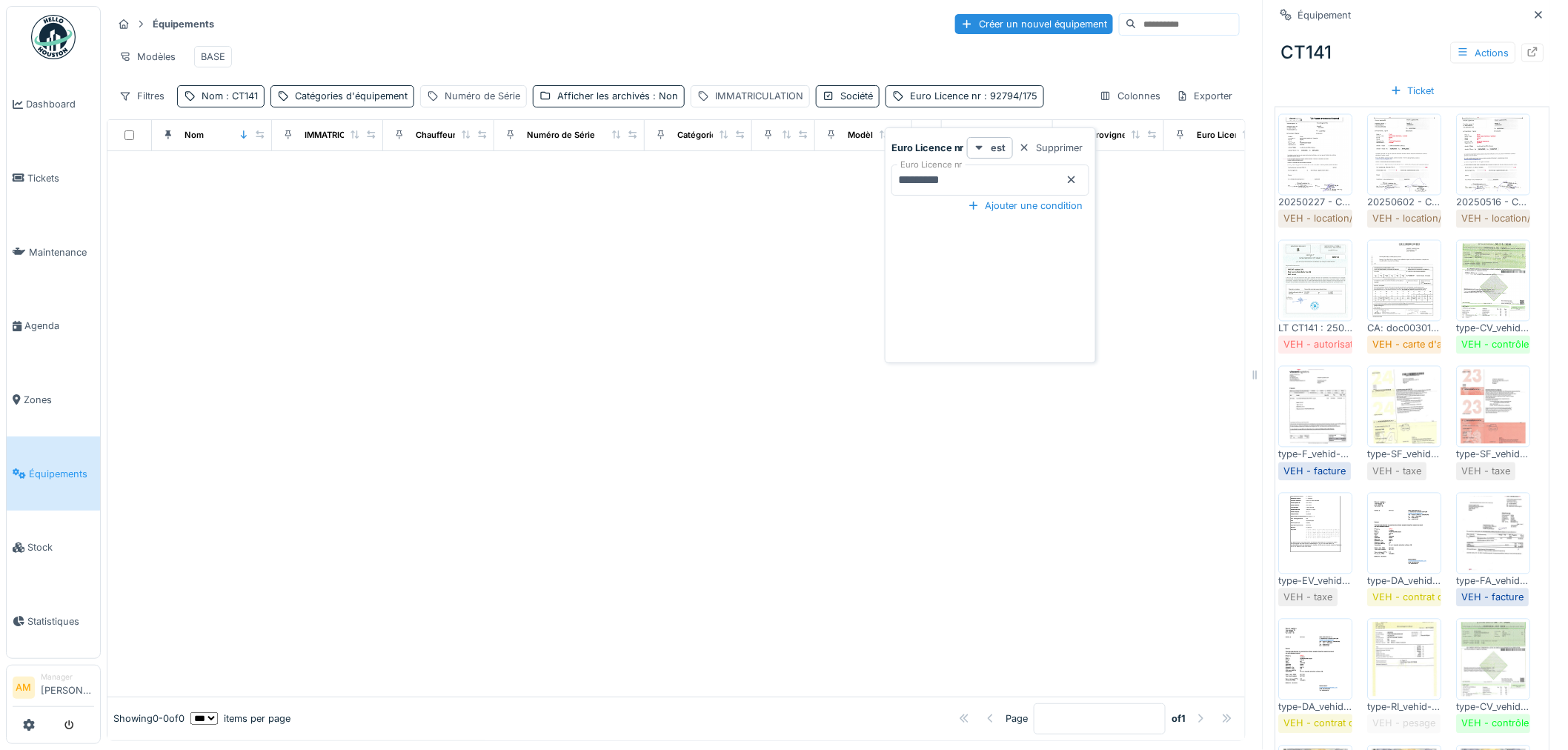
click at [593, 383] on div at bounding box center [675, 424] width 1137 height 545
click at [705, 403] on div at bounding box center [675, 424] width 1137 height 545
click at [968, 103] on div "Euro Licence nr : 92794/175" at bounding box center [973, 95] width 128 height 14
drag, startPoint x: 972, startPoint y: 178, endPoint x: 762, endPoint y: 179, distance: 210.0
click at [779, 174] on body "Dashboard Tickets Maintenance [GEOGRAPHIC_DATA] Zones Équipements Stock Statist…" at bounding box center [784, 375] width 1568 height 750
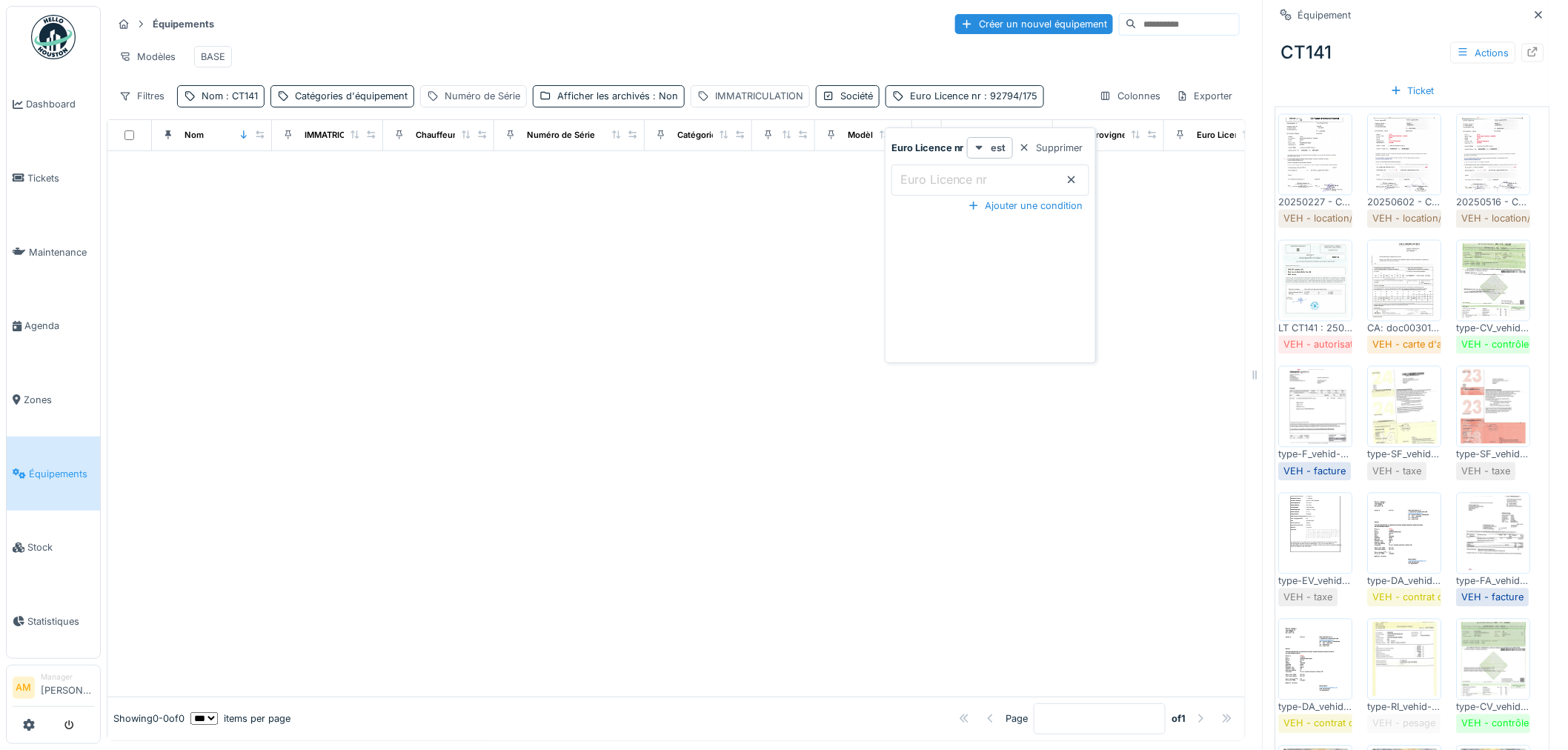
click at [658, 337] on div at bounding box center [675, 424] width 1137 height 545
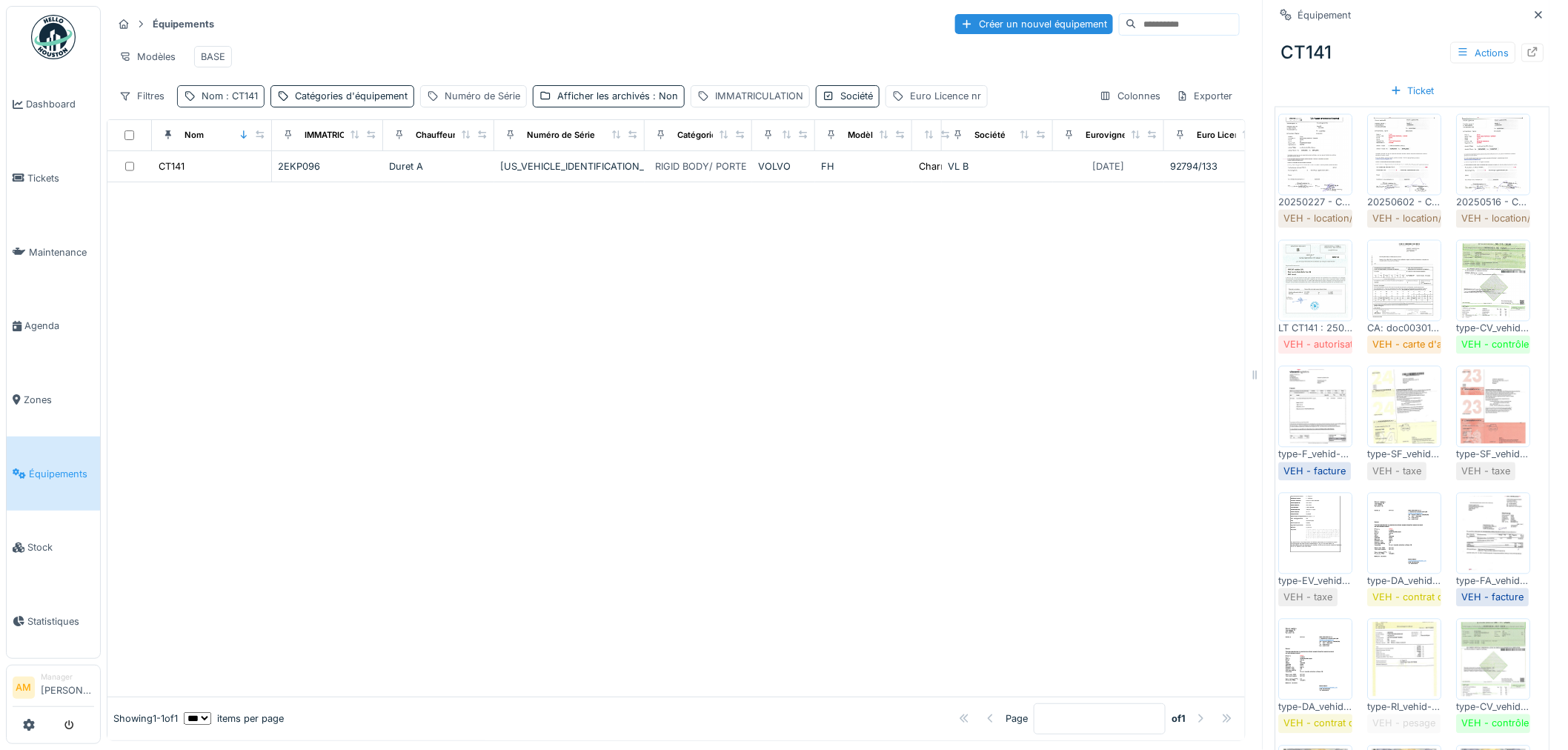
click at [237, 101] on span ": CT141" at bounding box center [240, 95] width 35 height 11
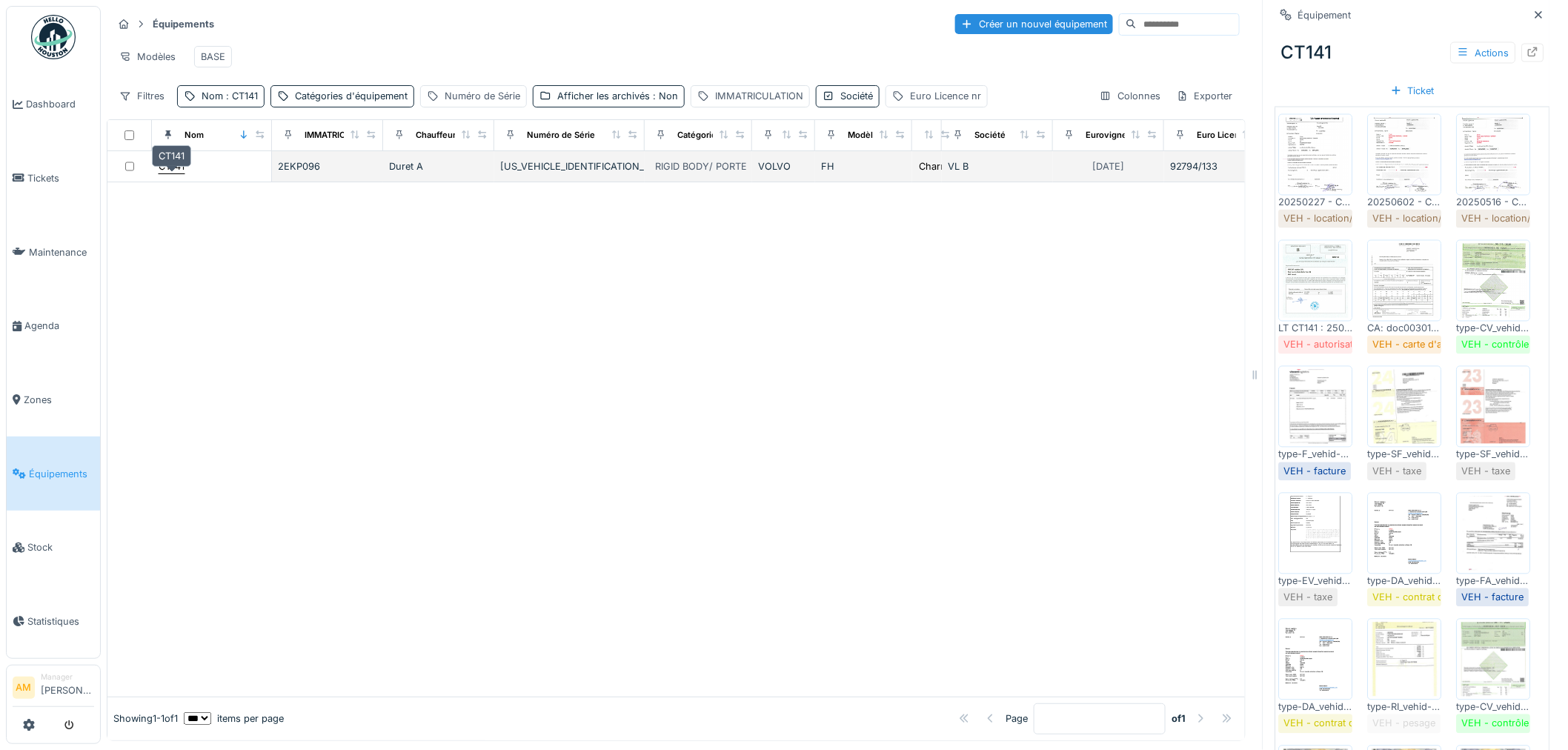
click at [171, 174] on div "CT141" at bounding box center [171, 165] width 26 height 14
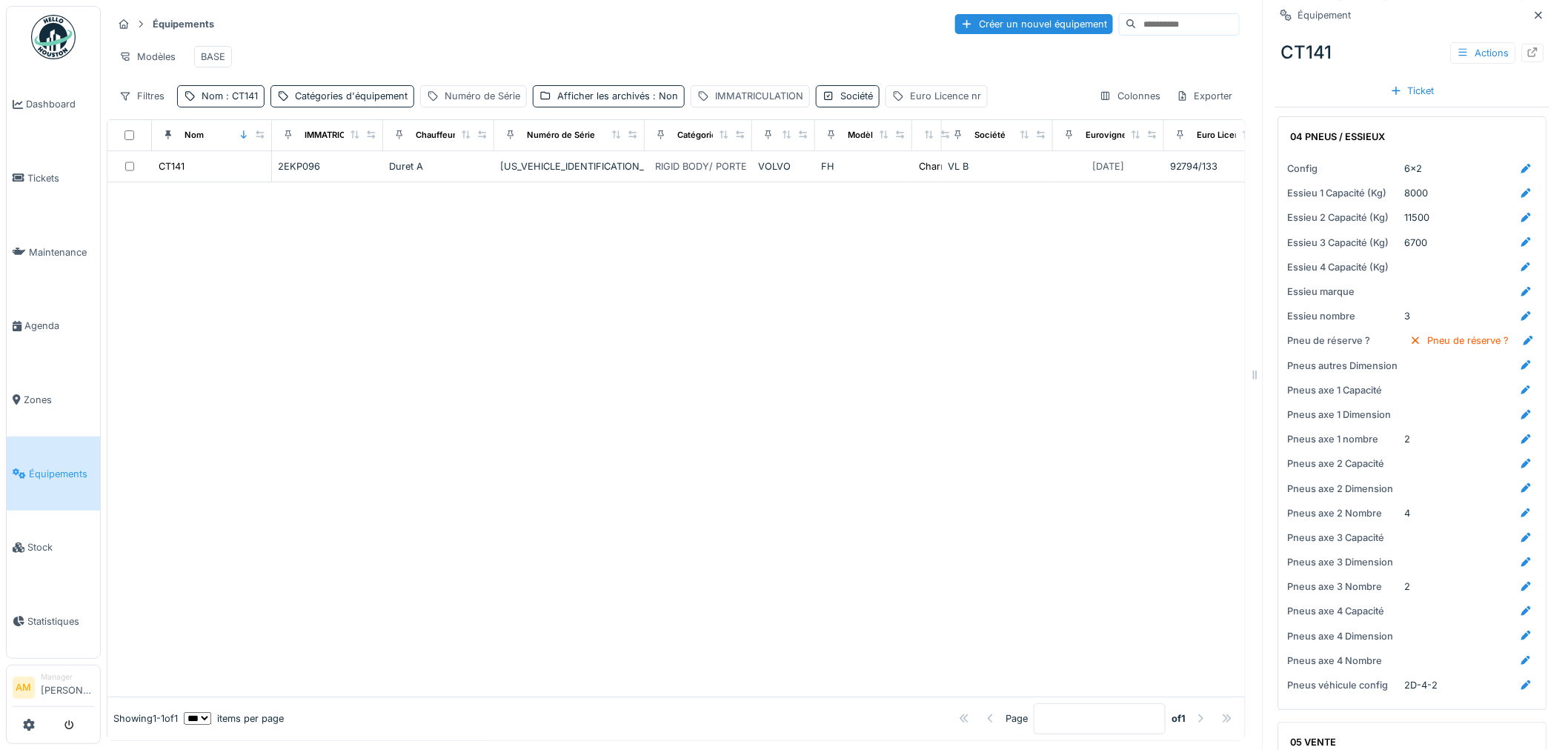
scroll to position [2238, 0]
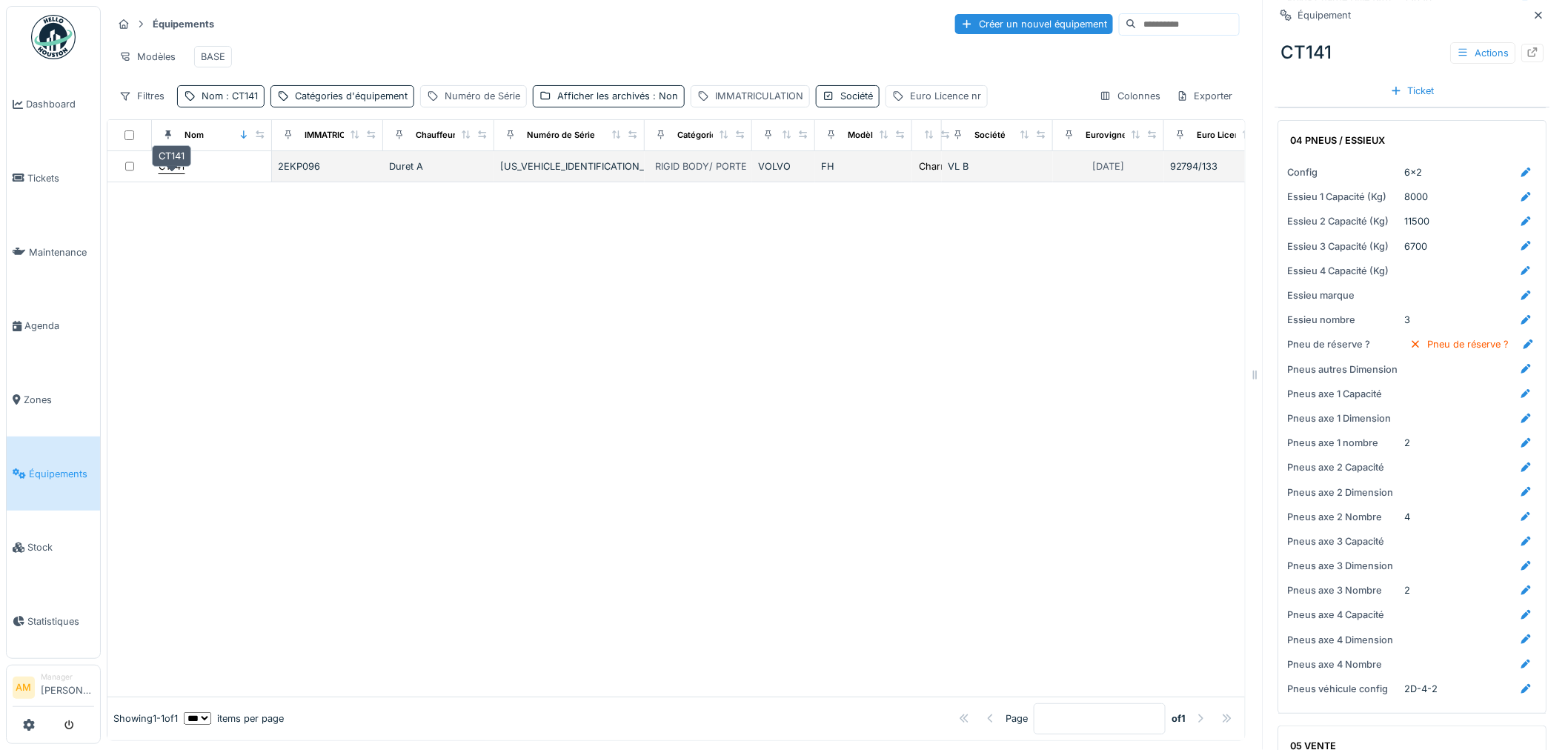
click at [160, 174] on div "CT141" at bounding box center [171, 165] width 26 height 14
click at [179, 174] on div "CT141" at bounding box center [171, 165] width 26 height 14
click at [175, 174] on div "CT141" at bounding box center [171, 165] width 26 height 14
click at [184, 174] on div "CT141" at bounding box center [171, 165] width 26 height 14
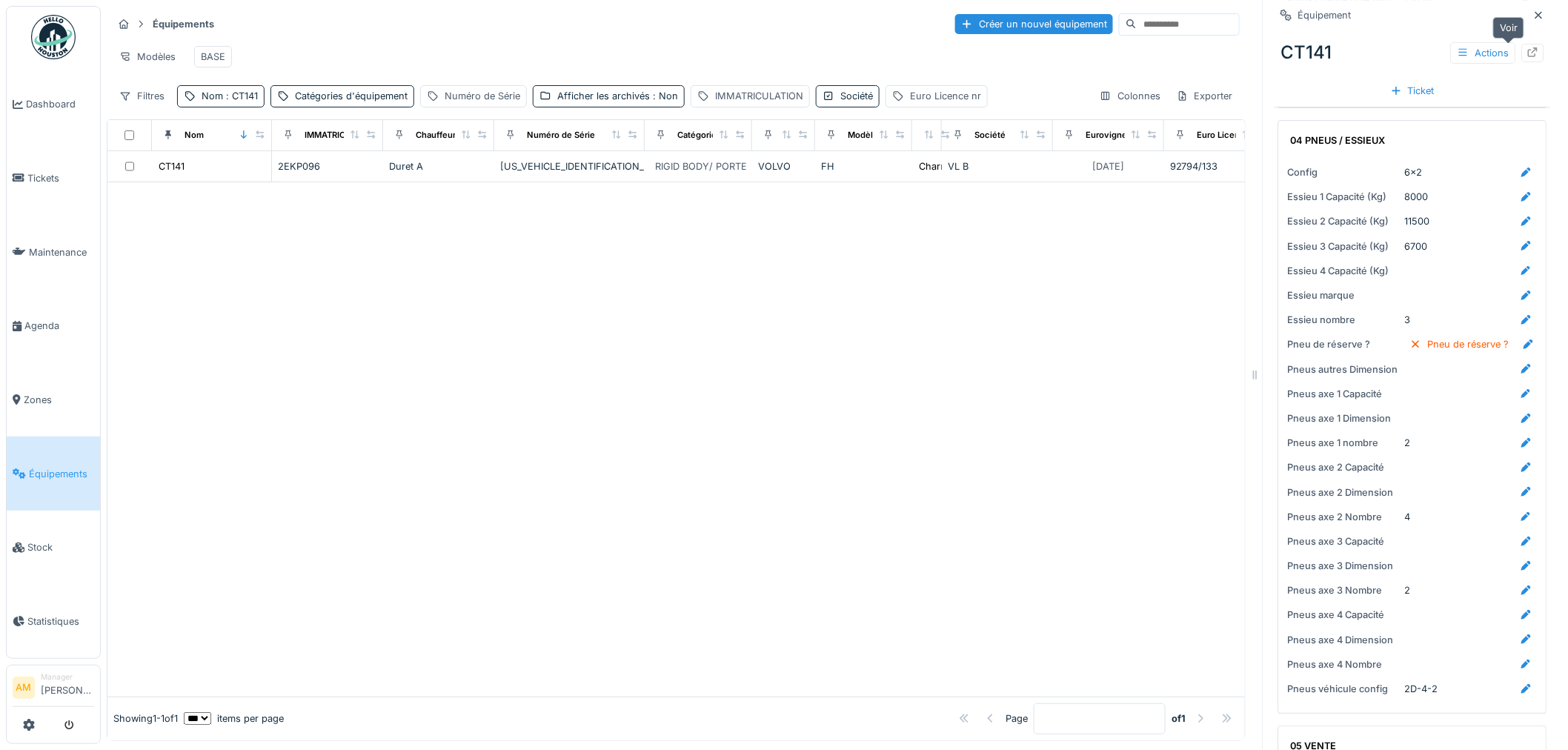
click at [1528, 55] on icon at bounding box center [1533, 53] width 10 height 10
drag, startPoint x: 378, startPoint y: 469, endPoint x: 380, endPoint y: 454, distance: 15.1
click at [380, 454] on div at bounding box center [675, 439] width 1137 height 514
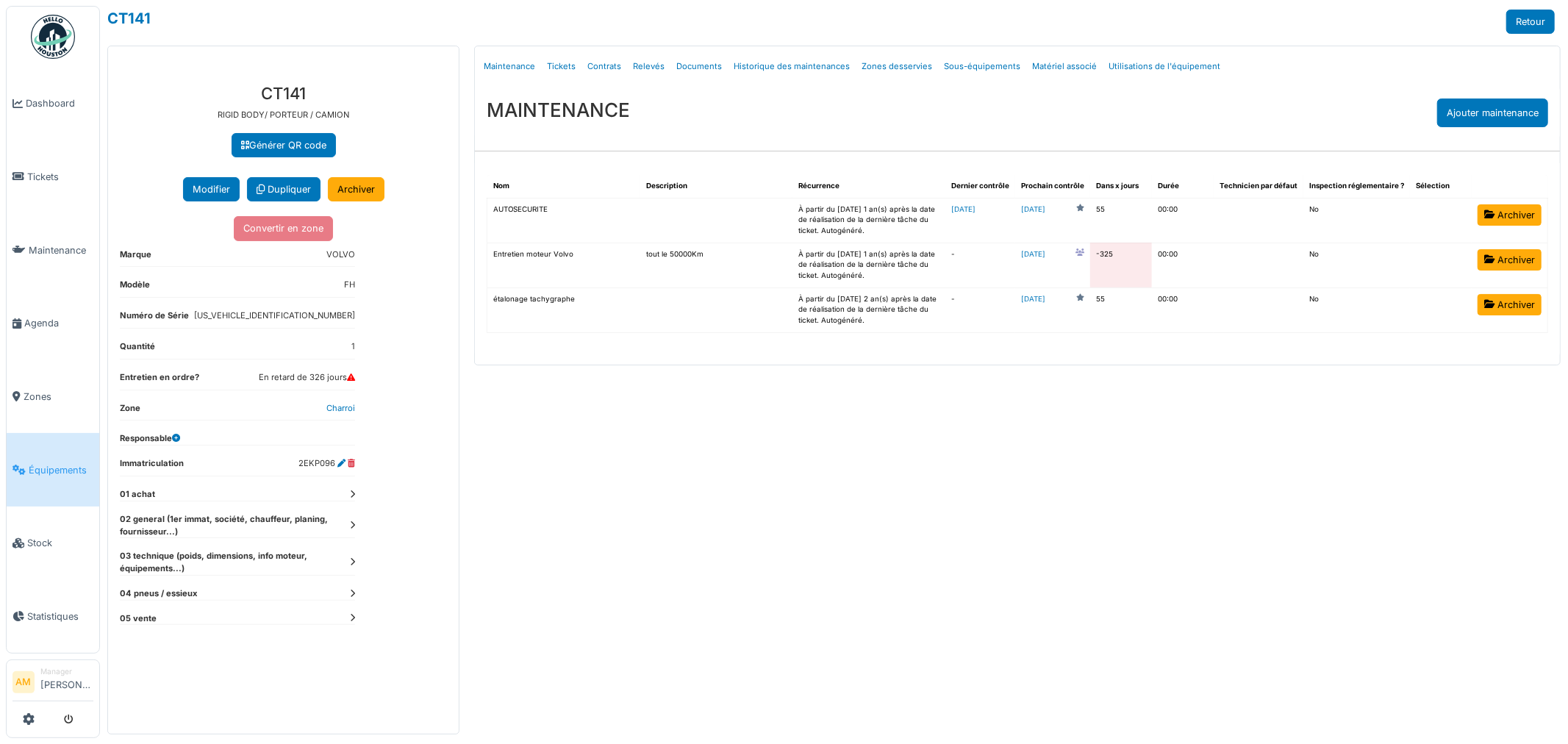
click at [350, 495] on icon at bounding box center [352, 494] width 5 height 8
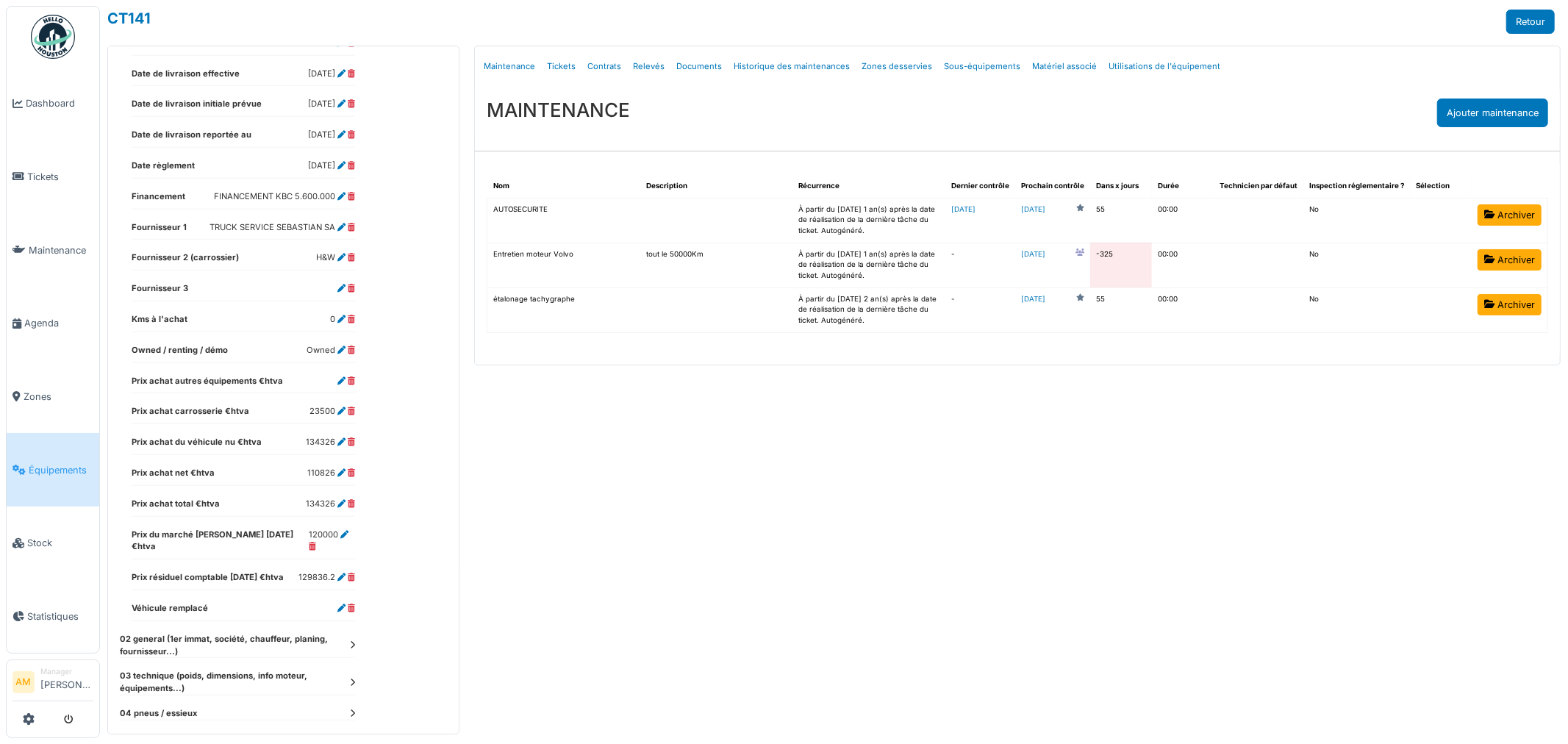
scroll to position [623, 0]
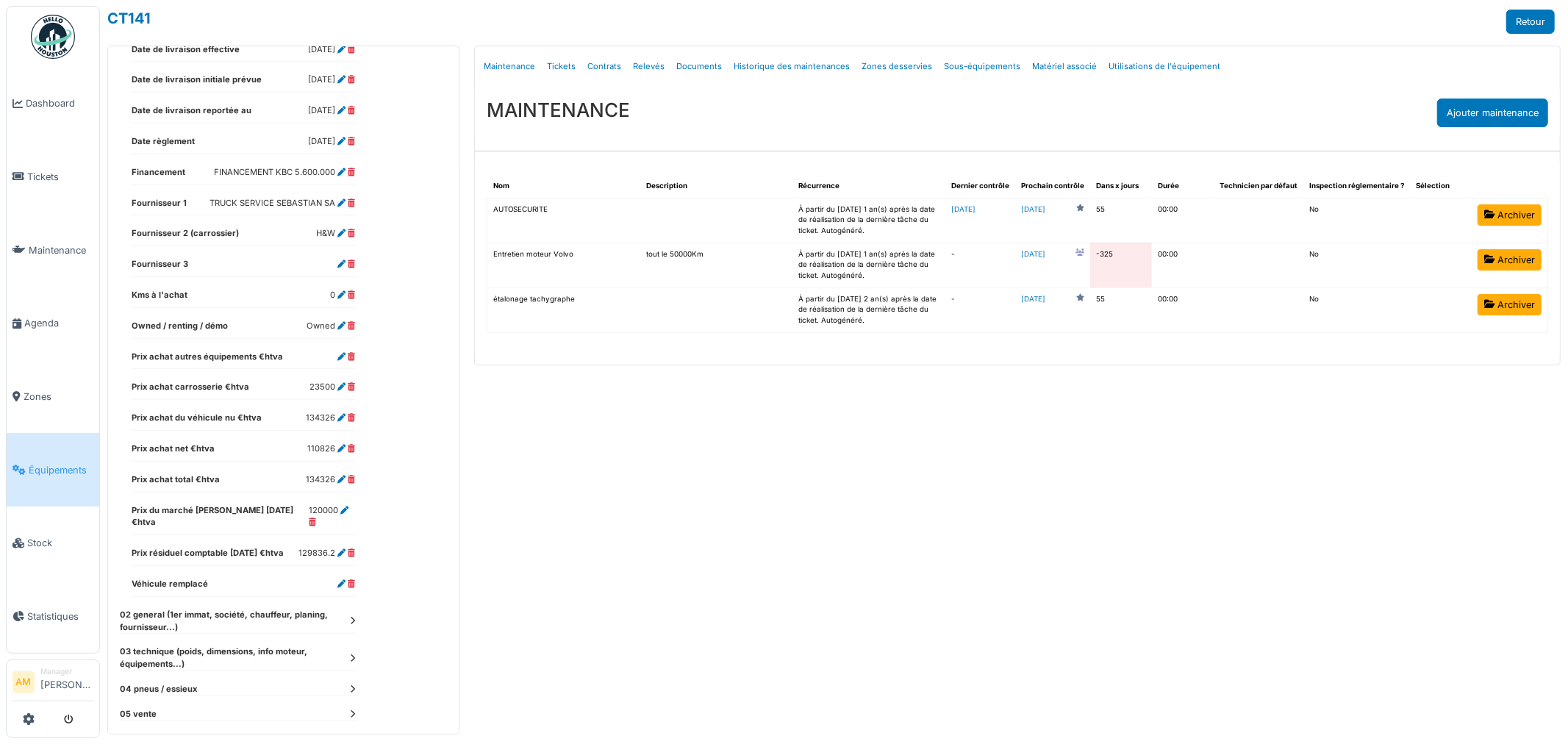
click at [356, 620] on div "**********" at bounding box center [283, 96] width 351 height 1295
click at [351, 617] on icon at bounding box center [352, 621] width 5 height 8
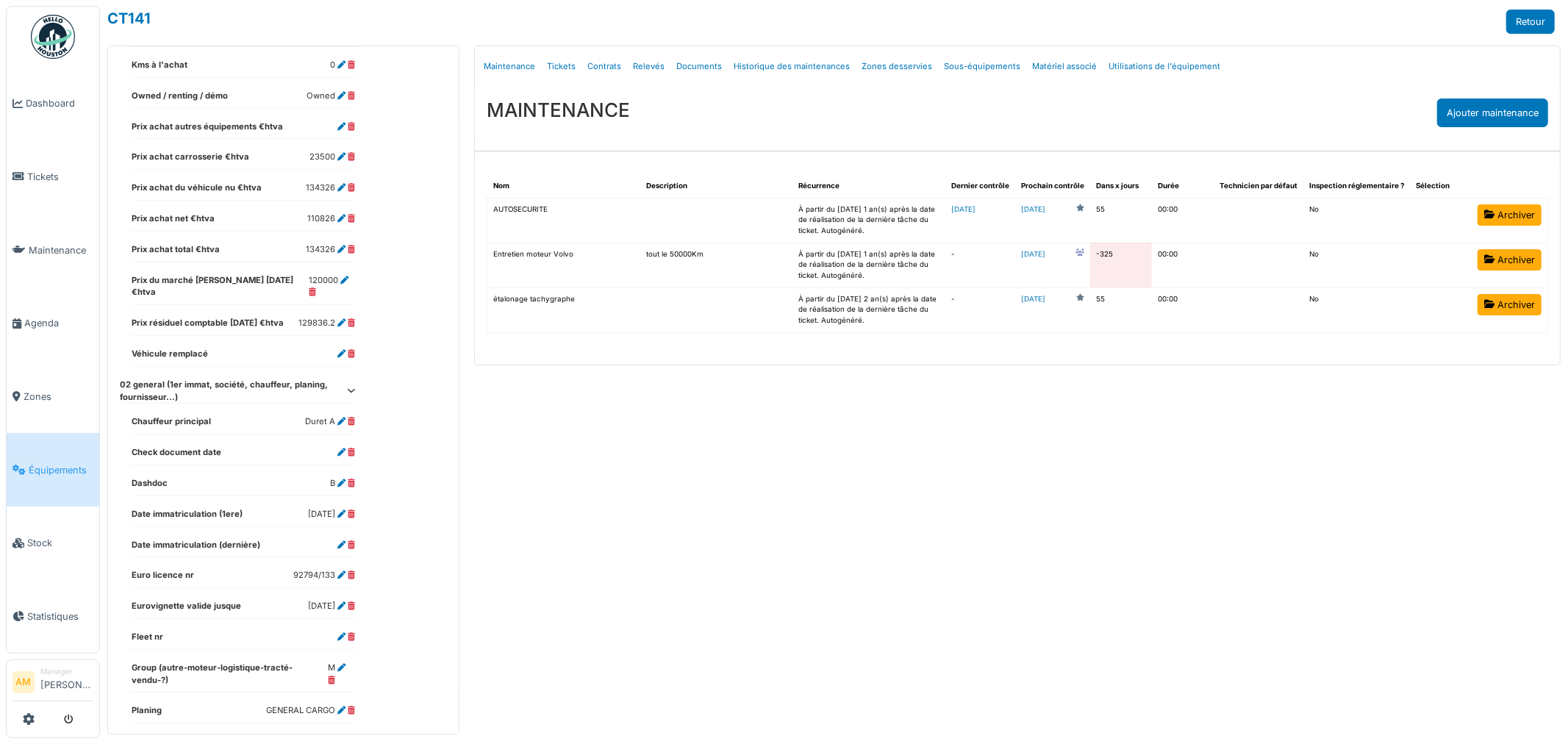
scroll to position [869, 0]
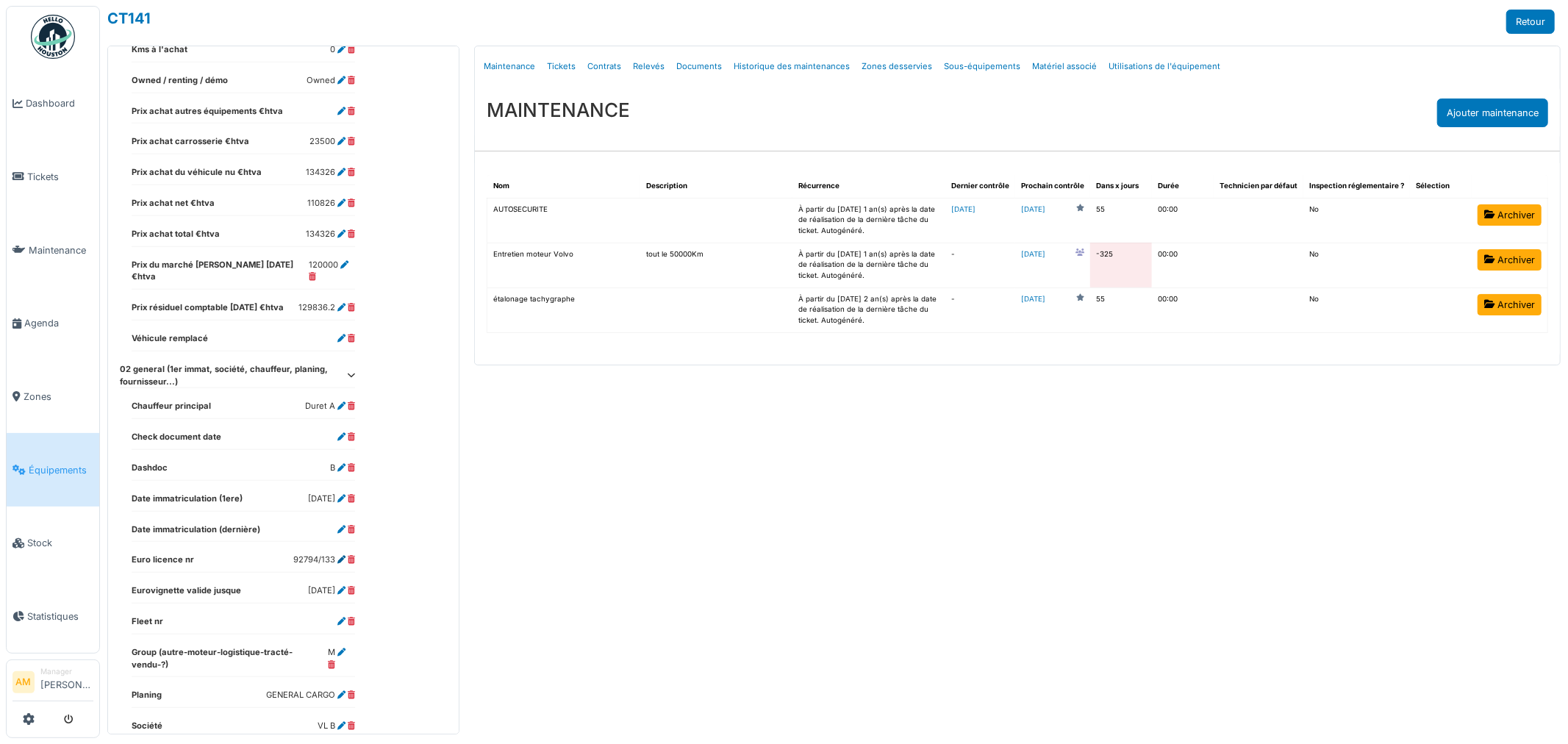
click at [340, 555] on icon at bounding box center [342, 559] width 8 height 8
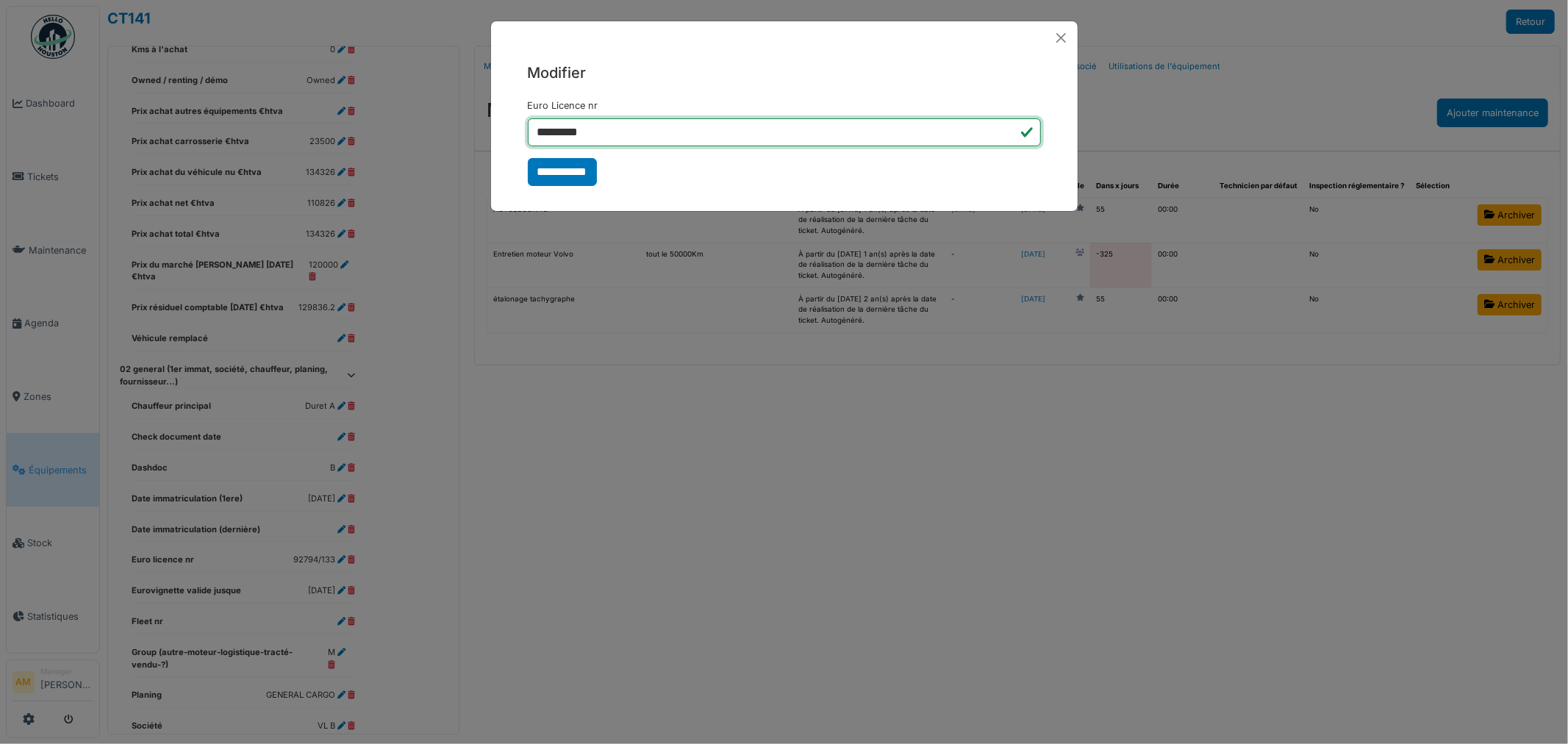
drag, startPoint x: 598, startPoint y: 136, endPoint x: 583, endPoint y: 135, distance: 15.0
click at [583, 135] on input "*********" at bounding box center [784, 132] width 513 height 28
type input "*********"
click at [579, 172] on input "**********" at bounding box center [562, 172] width 69 height 28
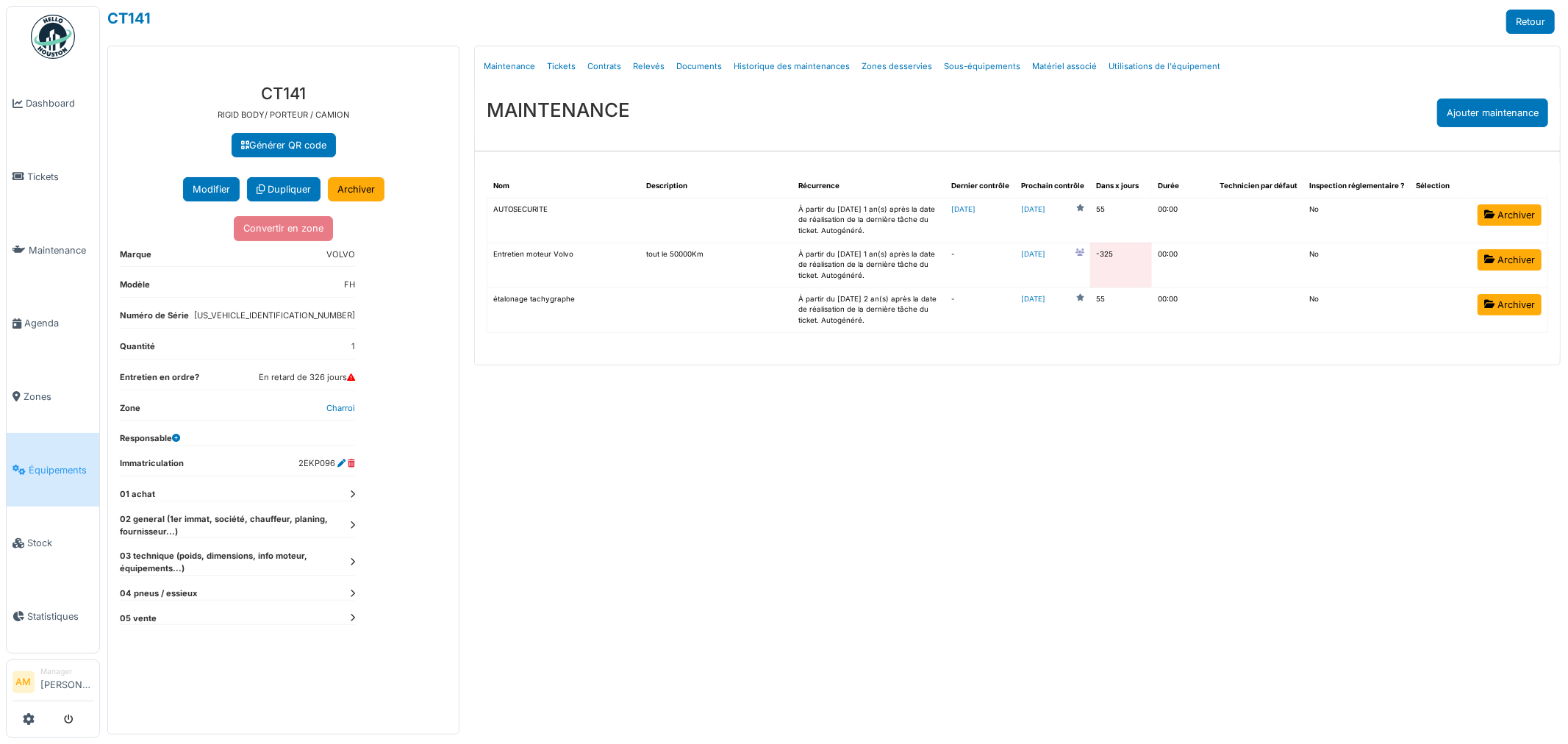
click at [936, 572] on div "Menu Détails Maintenance Tickets Contrats Relevés Documents Historique des main…" at bounding box center [1017, 390] width 1101 height 688
click at [630, 416] on div "Menu Détails Maintenance Tickets Contrats Relevés Documents Historique des main…" at bounding box center [1017, 390] width 1101 height 688
click at [725, 562] on div "Menu Détails Maintenance Tickets Contrats Relevés Documents Historique des main…" at bounding box center [1017, 390] width 1101 height 688
drag, startPoint x: 813, startPoint y: 601, endPoint x: 812, endPoint y: 584, distance: 17.0
click at [815, 590] on div "Menu Détails Maintenance Tickets Contrats Relevés Documents Historique des main…" at bounding box center [1017, 390] width 1101 height 688
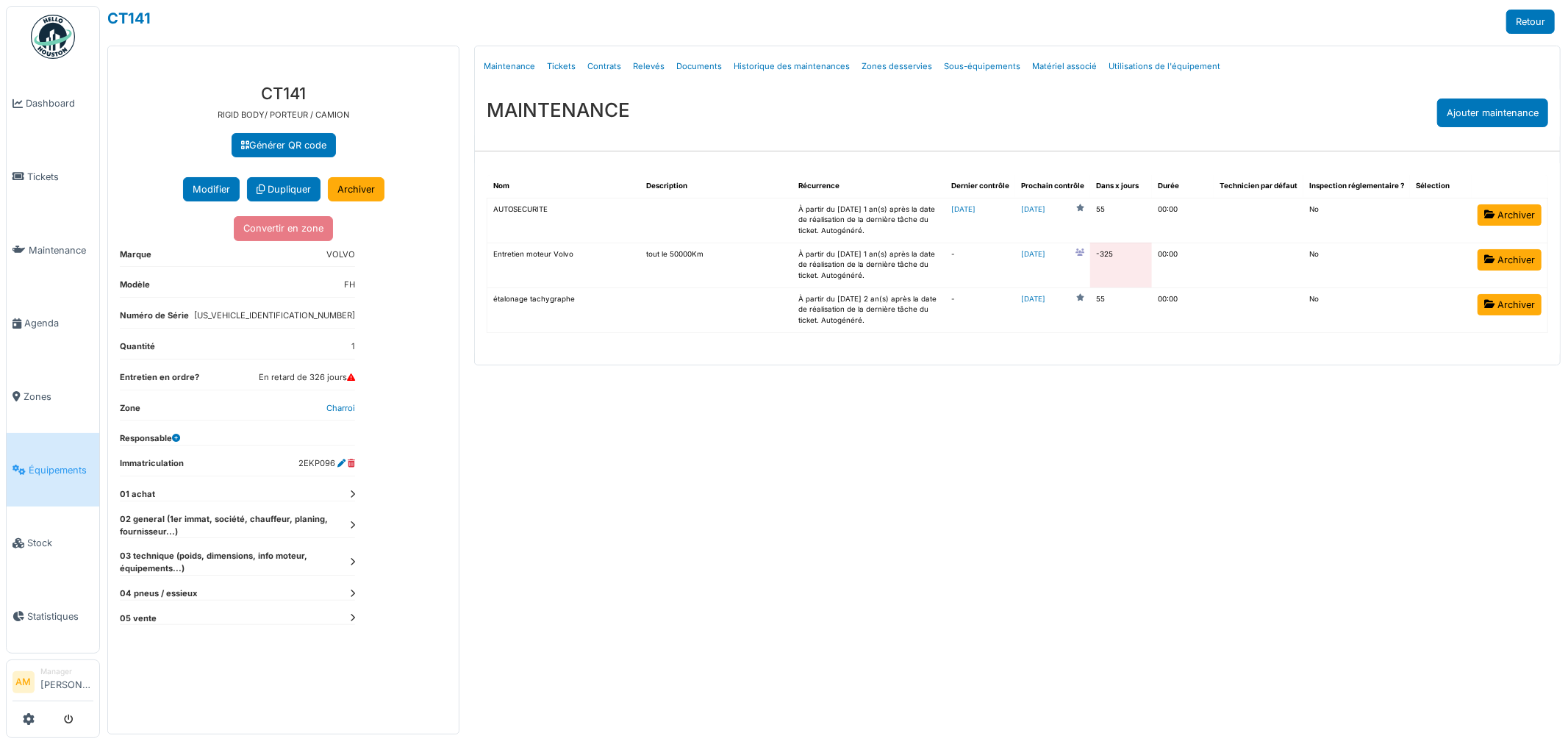
drag, startPoint x: 565, startPoint y: 552, endPoint x: 547, endPoint y: 515, distance: 41.1
click at [565, 551] on div "Menu Détails Maintenance Tickets Contrats Relevés Documents Historique des main…" at bounding box center [1017, 390] width 1101 height 688
